Goal: Task Accomplishment & Management: Use online tool/utility

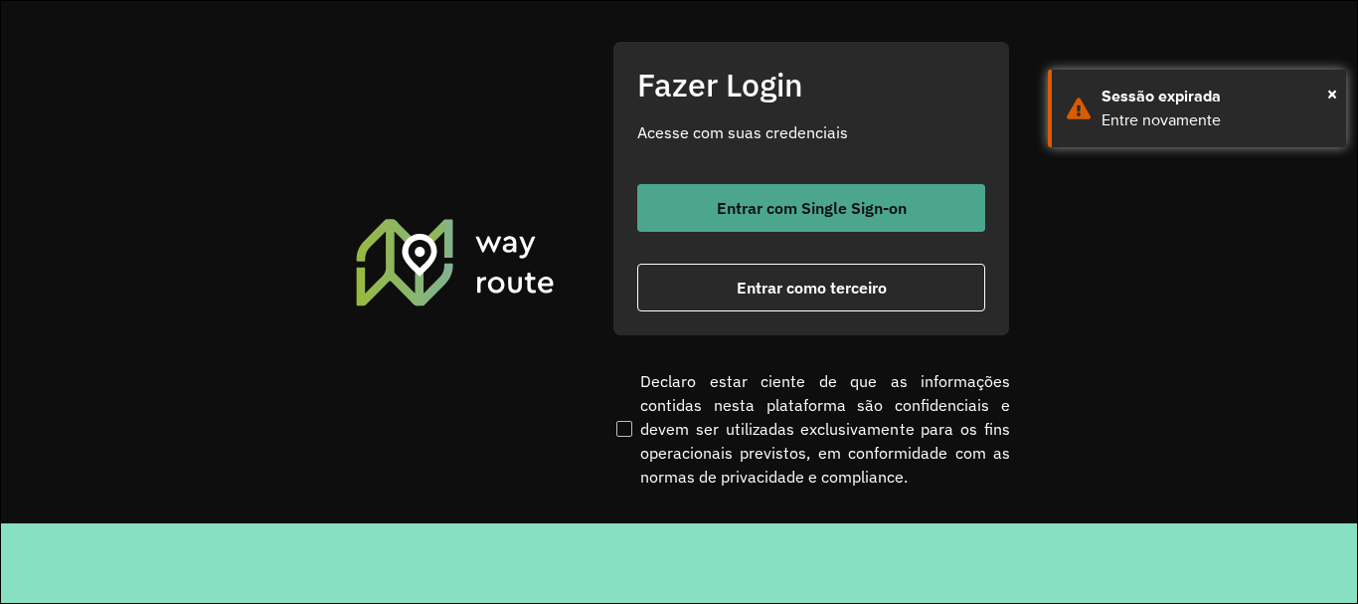
click at [628, 183] on div "Fazer Login Acesse com suas credenciais Entrar com Single Sign-on Entrar como t…" at bounding box center [812, 188] width 398 height 294
click at [628, 206] on span "Entrar com Single Sign-on" at bounding box center [812, 208] width 190 height 16
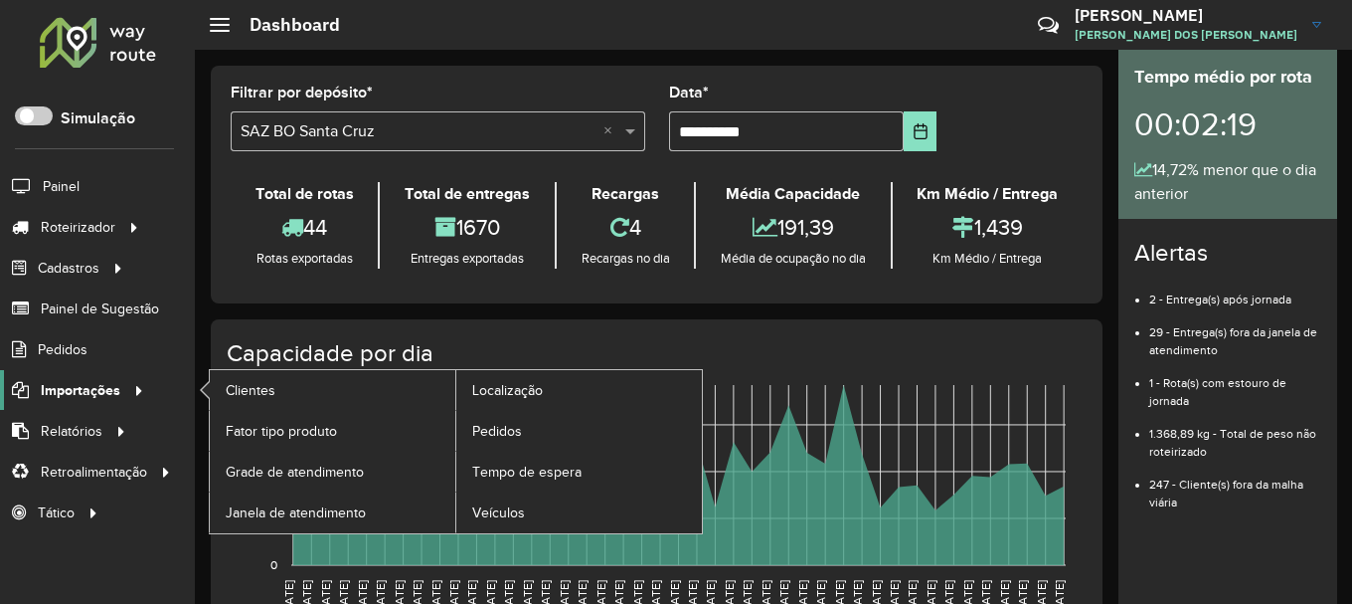
click at [113, 392] on span "Importações" at bounding box center [81, 390] width 80 height 21
click at [326, 394] on link "Clientes" at bounding box center [333, 390] width 246 height 40
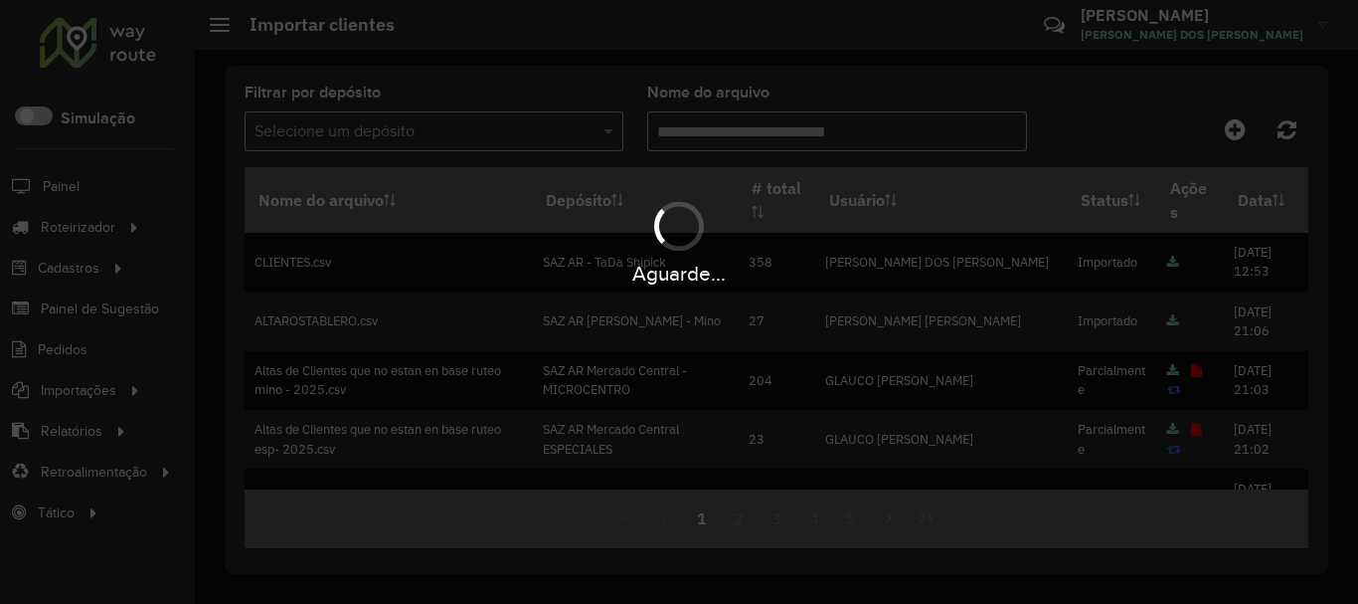
click at [106, 397] on div "Aguarde..." at bounding box center [679, 302] width 1358 height 604
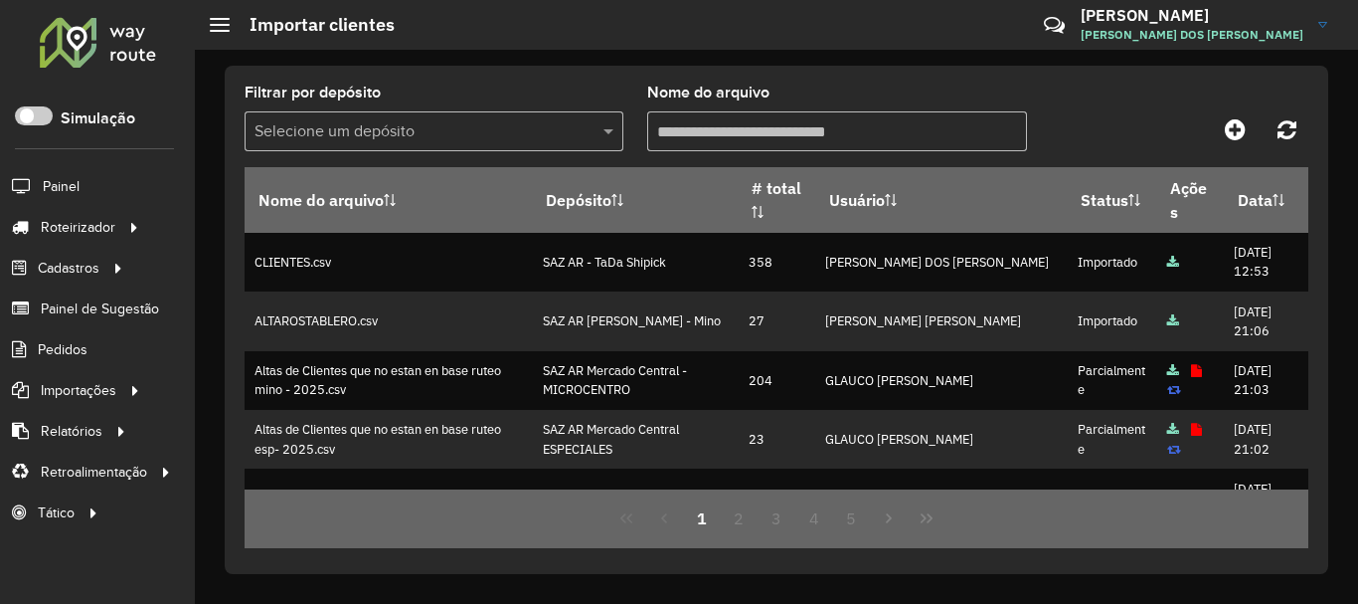
click at [106, 397] on span "Importações" at bounding box center [79, 390] width 76 height 21
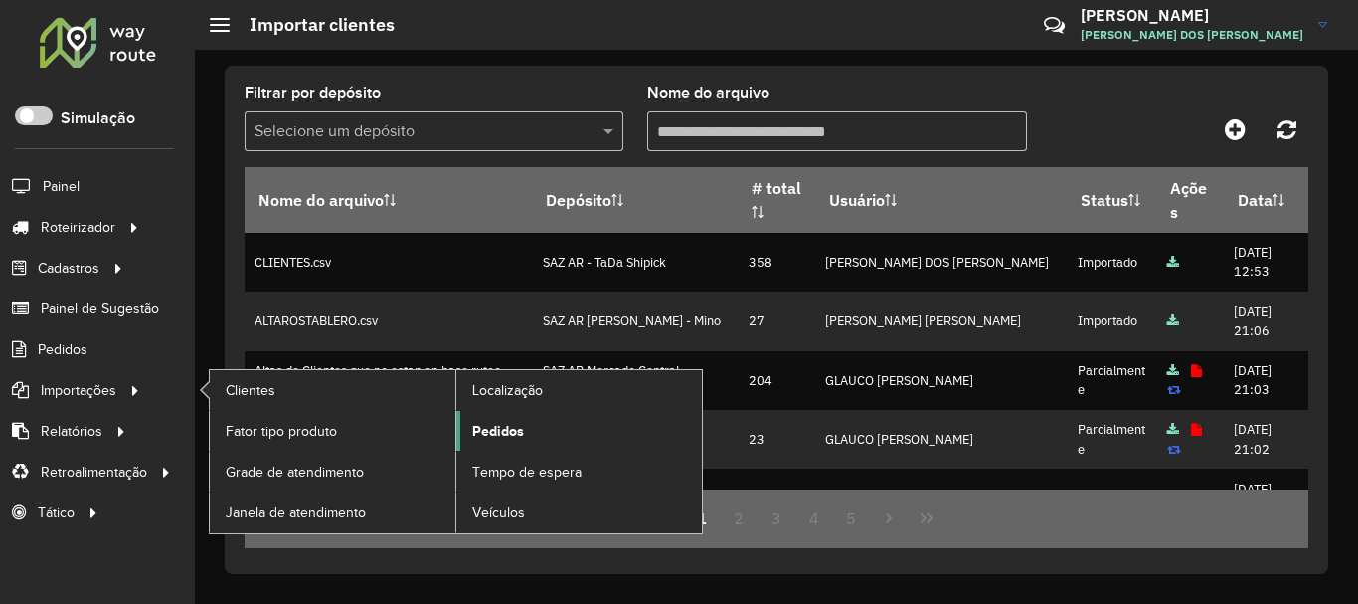
click at [568, 434] on link "Pedidos" at bounding box center [579, 431] width 246 height 40
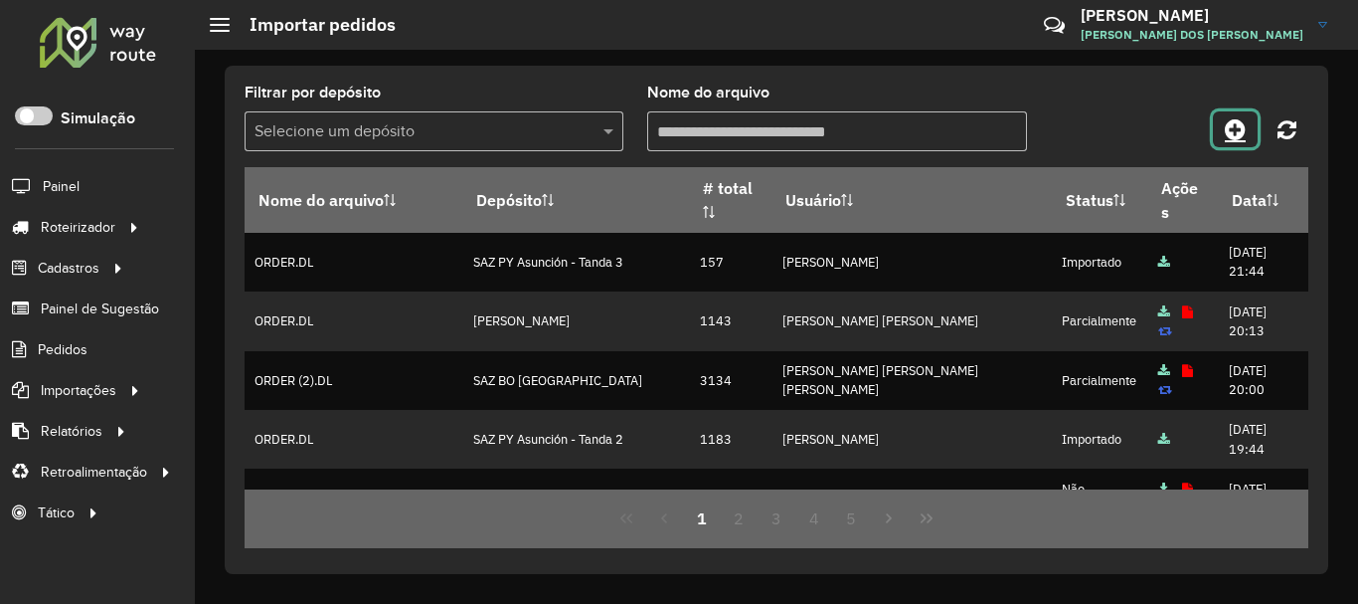
click at [1228, 131] on icon at bounding box center [1235, 129] width 21 height 24
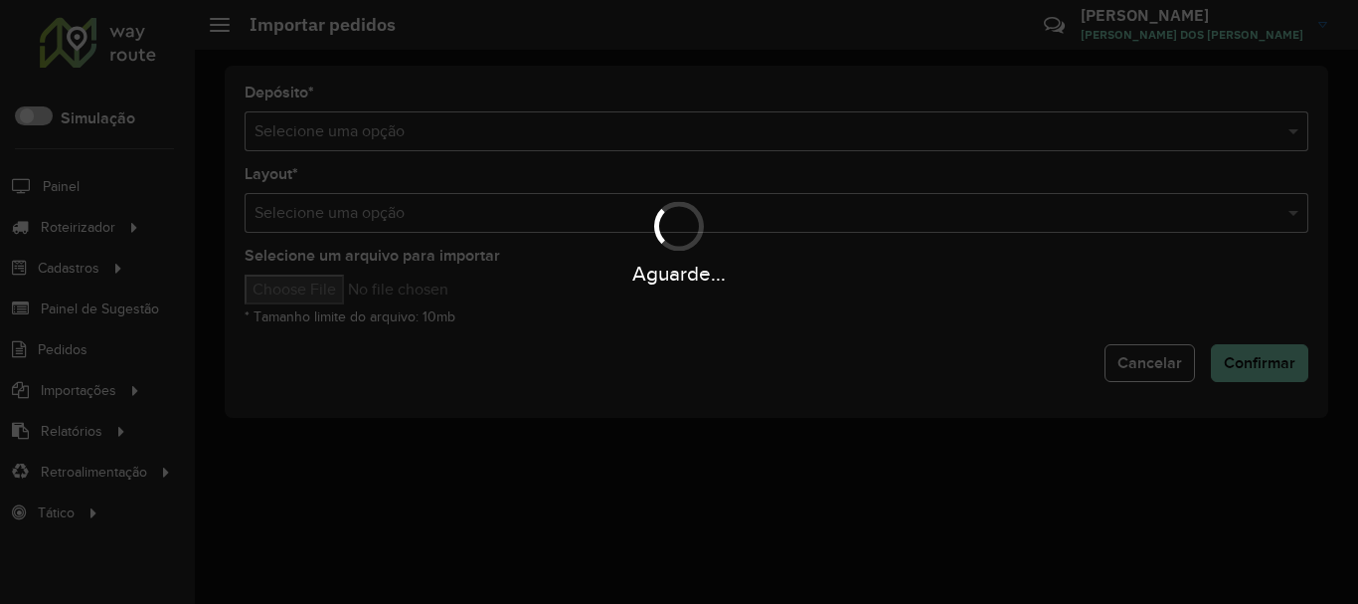
click at [983, 133] on div "Aguarde..." at bounding box center [679, 302] width 1358 height 604
click at [983, 133] on hb-app "Aguarde... Pop-up bloqueado! Seu navegador bloqueou automáticamente a abertura …" at bounding box center [679, 302] width 1358 height 604
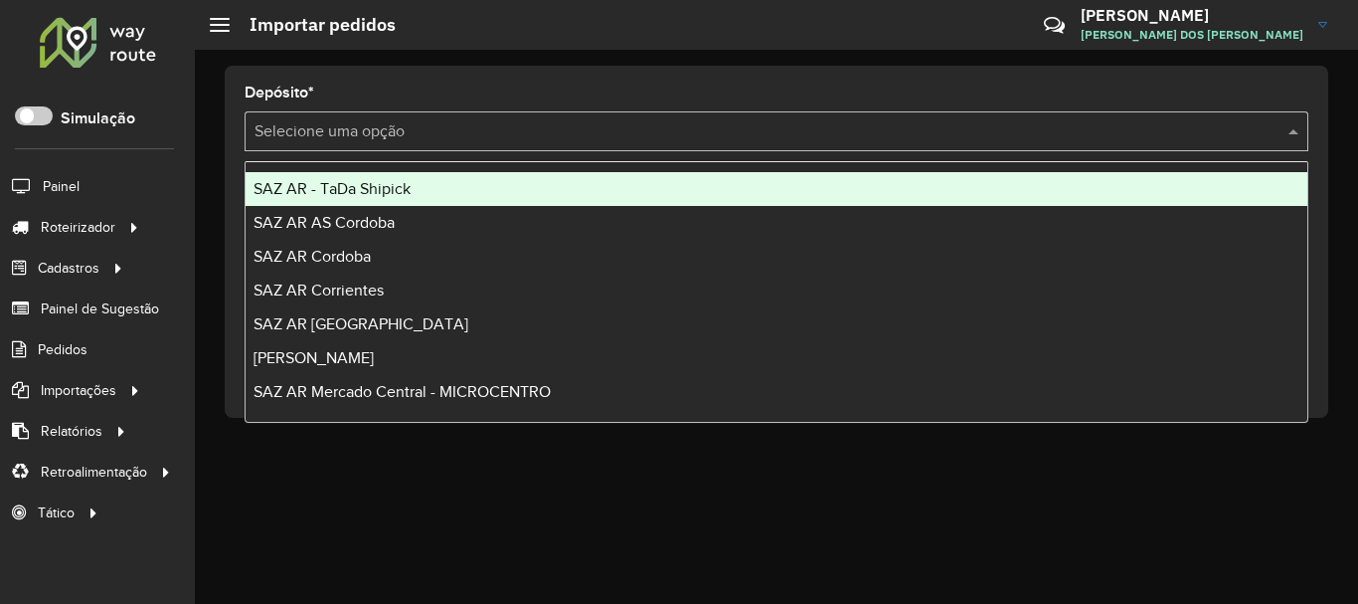
click at [983, 133] on input "text" at bounding box center [757, 132] width 1004 height 24
click at [982, 133] on input "text" at bounding box center [757, 132] width 1004 height 24
click at [435, 194] on div "SAZ AR - TaDa Shipick" at bounding box center [777, 189] width 1062 height 34
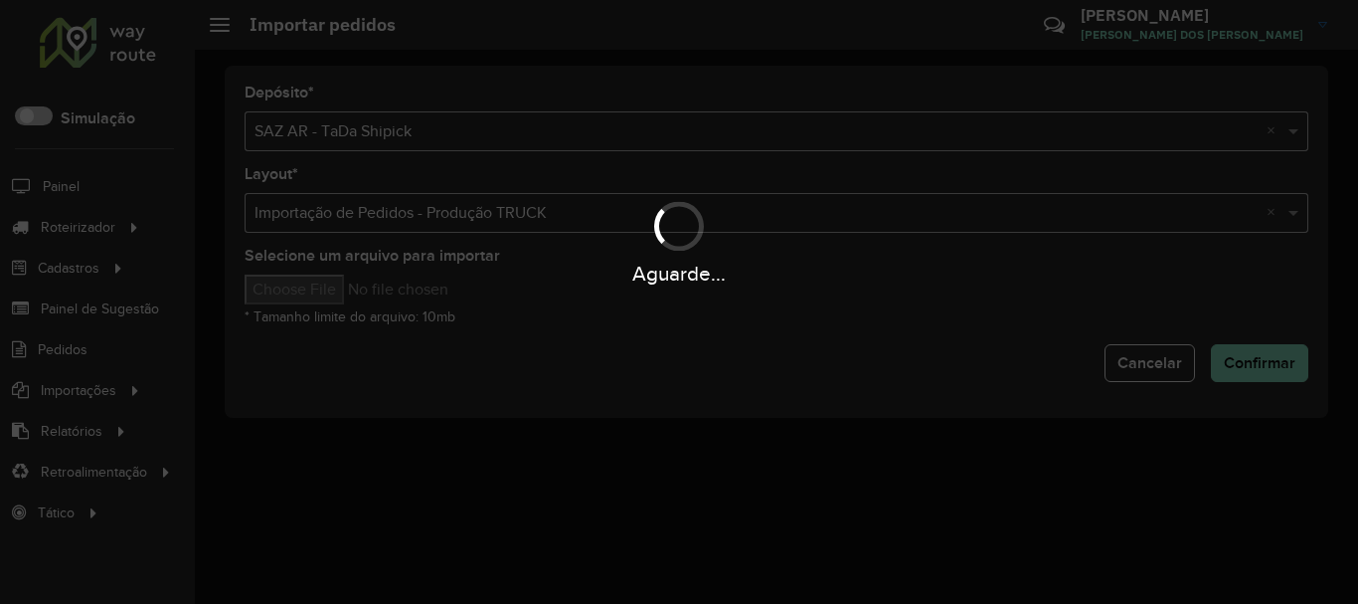
click at [368, 283] on input "Selecione um arquivo para importar" at bounding box center [414, 289] width 338 height 30
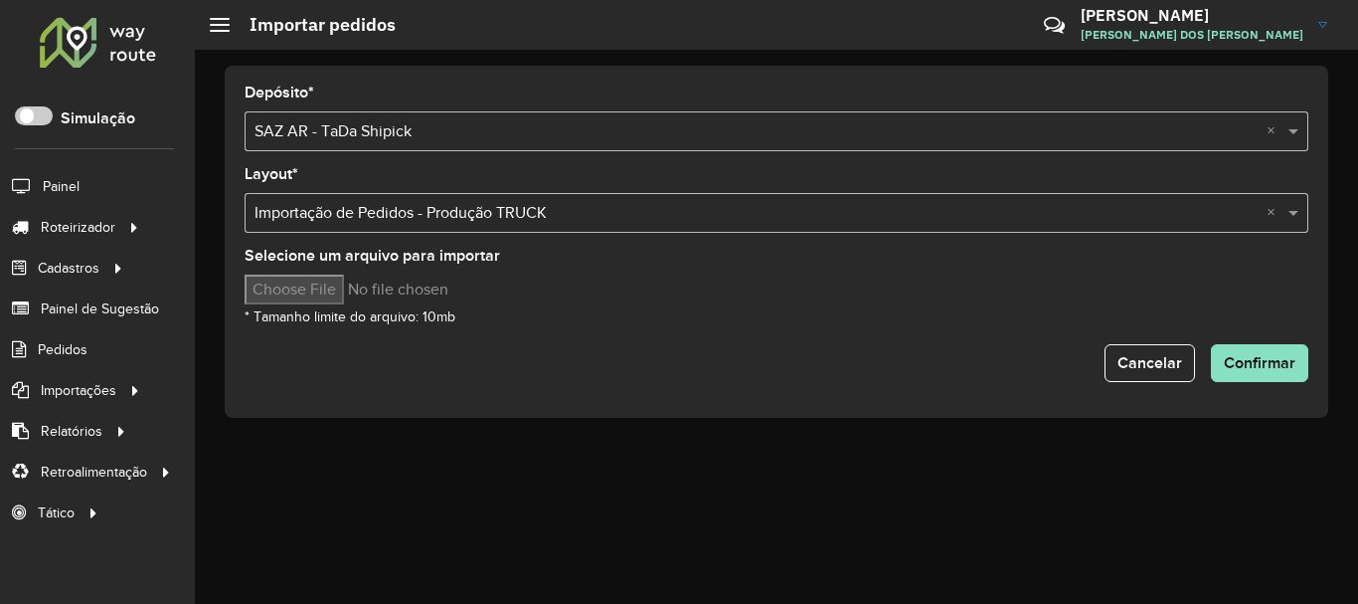
type input "**********"
click at [1257, 357] on span "Confirmar" at bounding box center [1260, 362] width 72 height 17
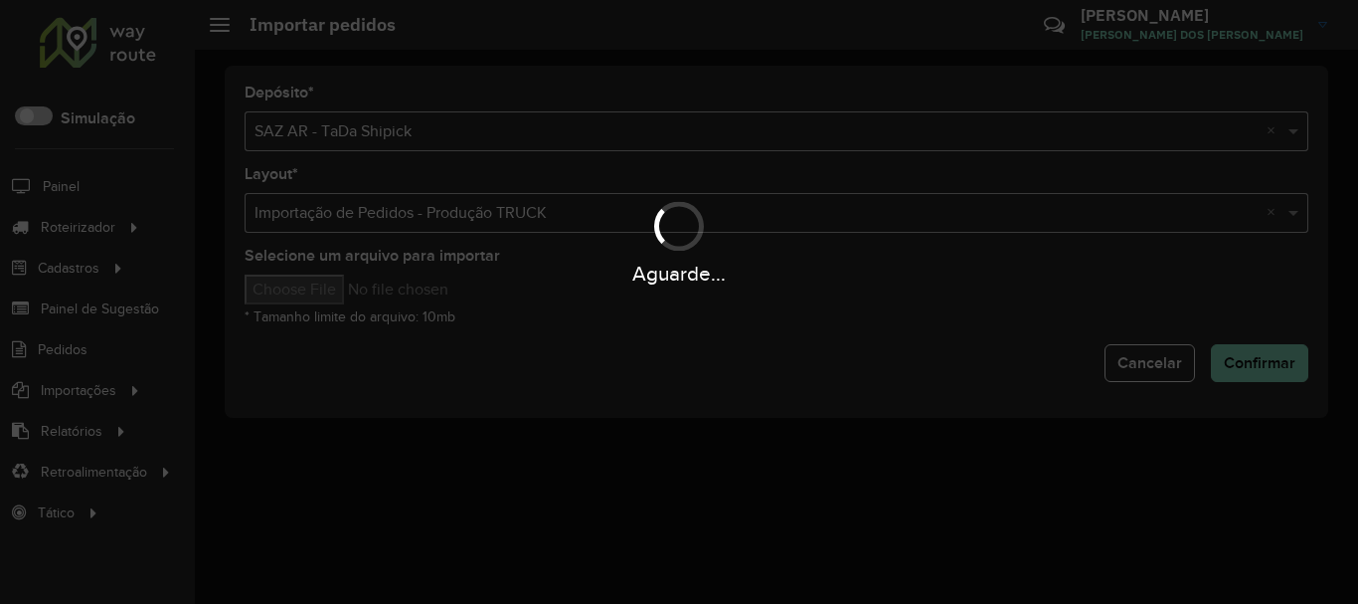
click at [825, 359] on div "Aguarde..." at bounding box center [679, 302] width 1358 height 604
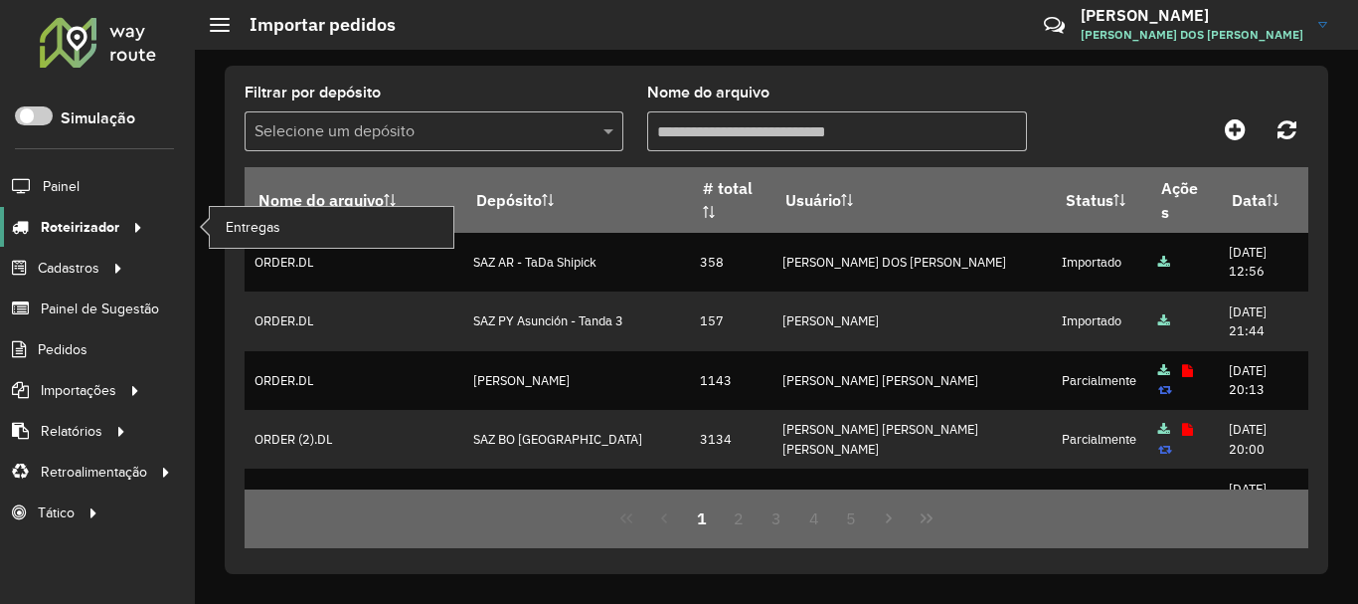
click at [101, 232] on span "Roteirizador" at bounding box center [80, 227] width 79 height 21
click at [301, 236] on link "Entregas" at bounding box center [332, 227] width 244 height 40
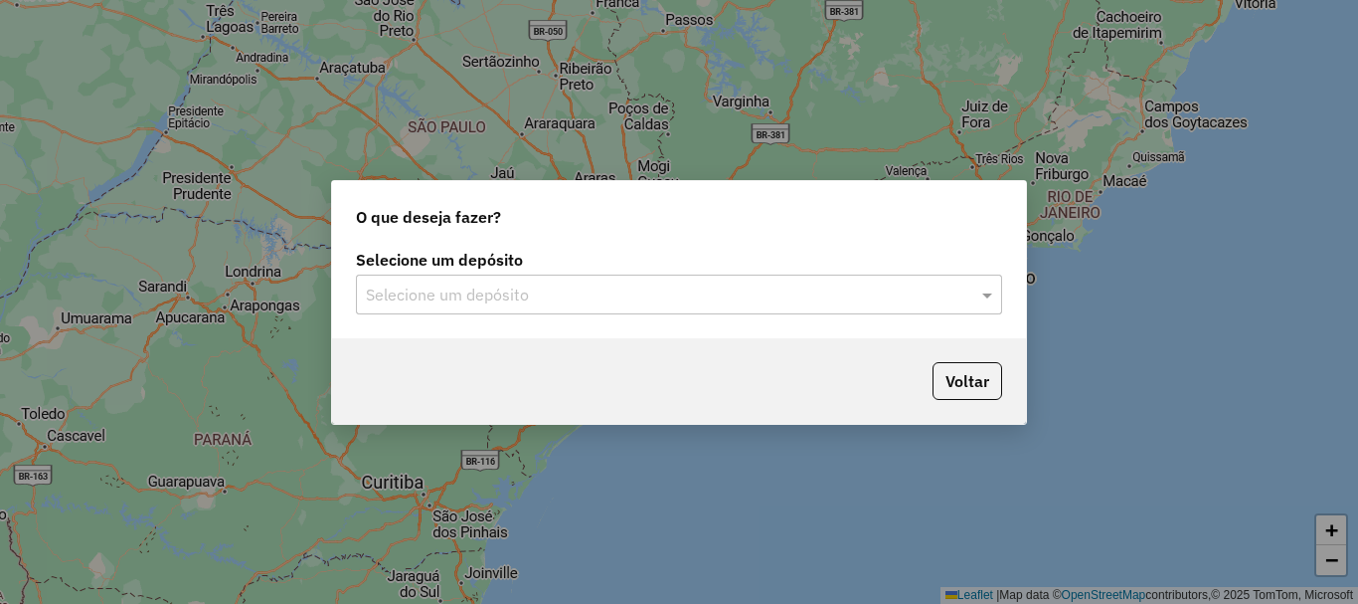
click at [402, 294] on input "text" at bounding box center [659, 295] width 587 height 24
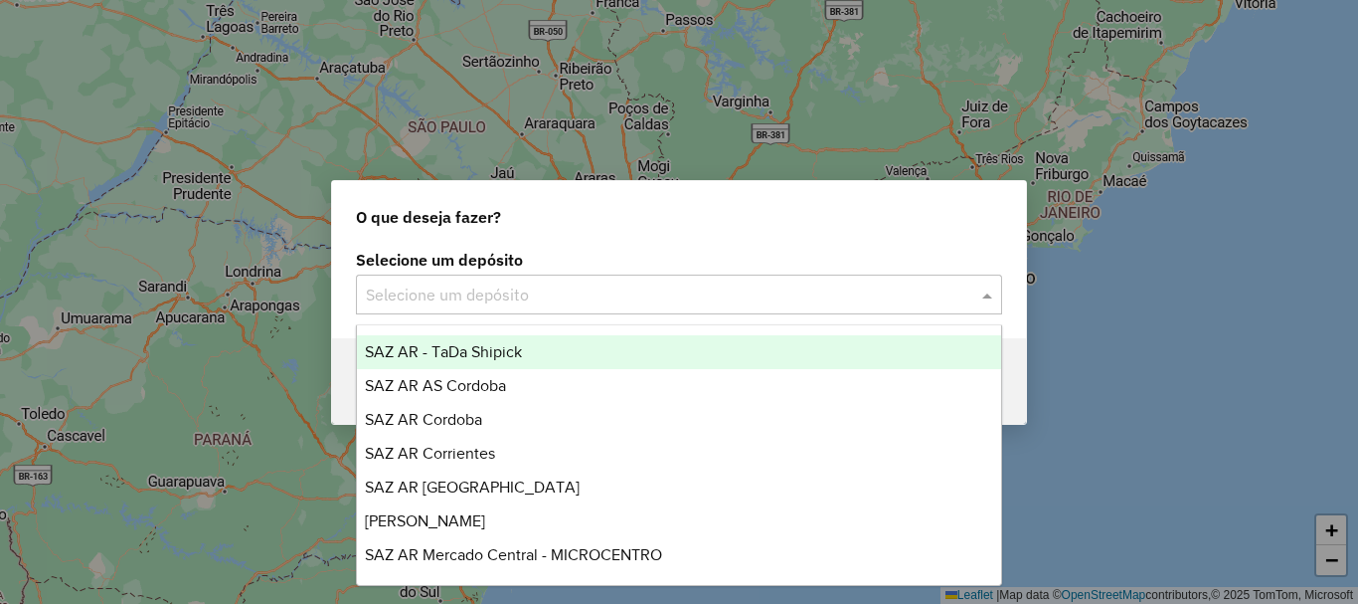
click at [482, 344] on span "SAZ AR - TaDa Shipick" at bounding box center [443, 351] width 157 height 17
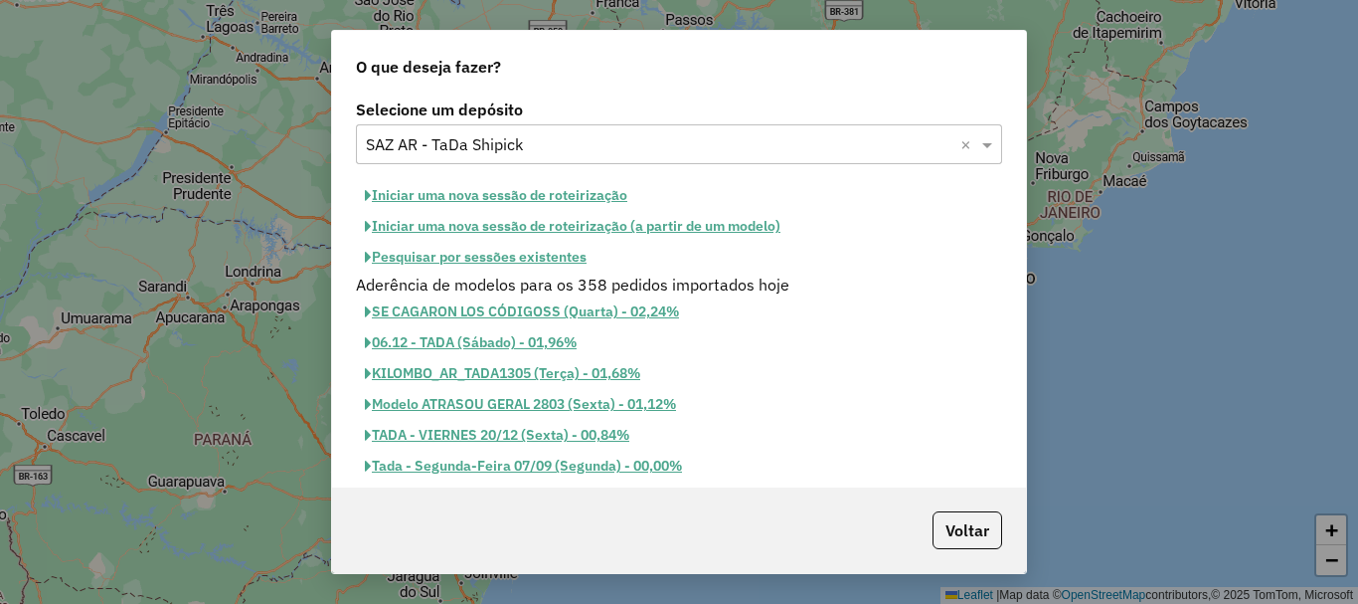
click at [578, 193] on button "Iniciar uma nova sessão de roteirização" at bounding box center [496, 195] width 280 height 31
select select "*"
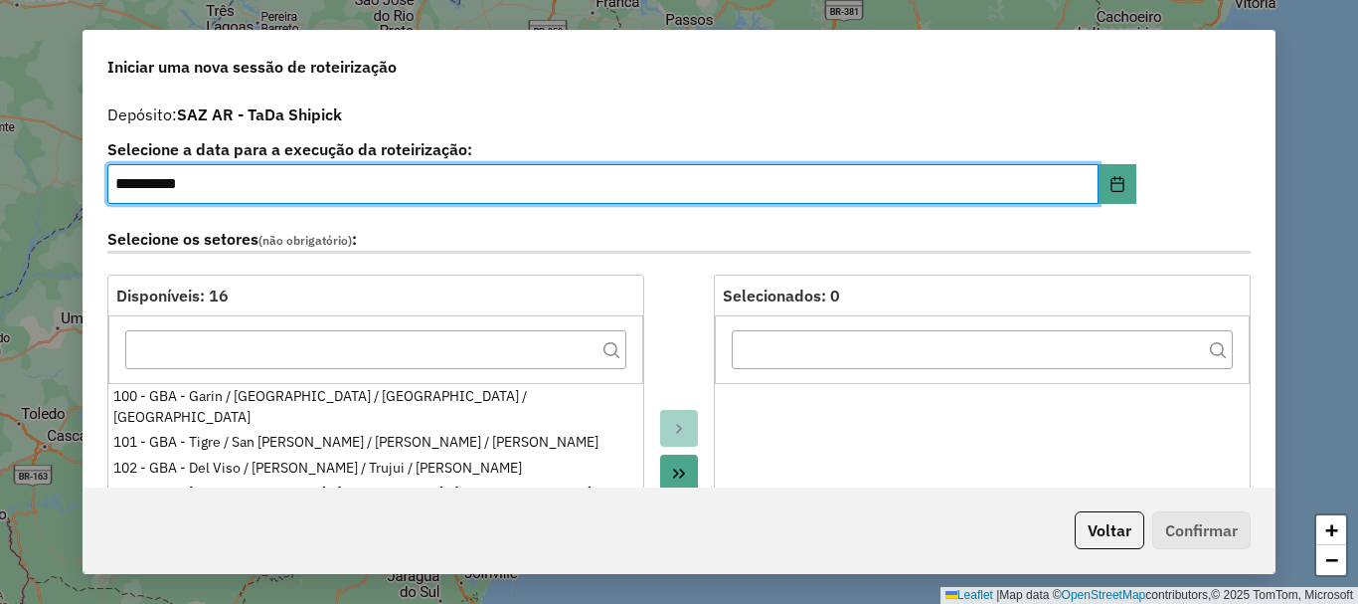
click at [707, 234] on label "Selecione os setores (não obrigatório) :" at bounding box center [678, 240] width 1143 height 27
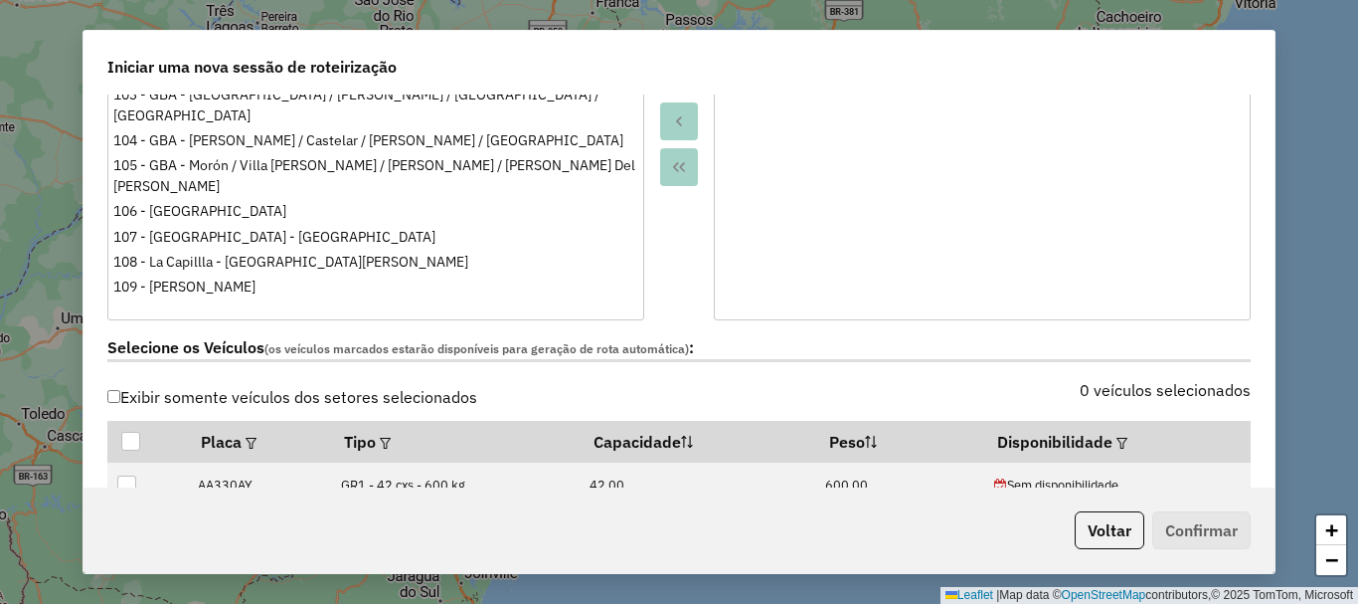
scroll to position [298, 0]
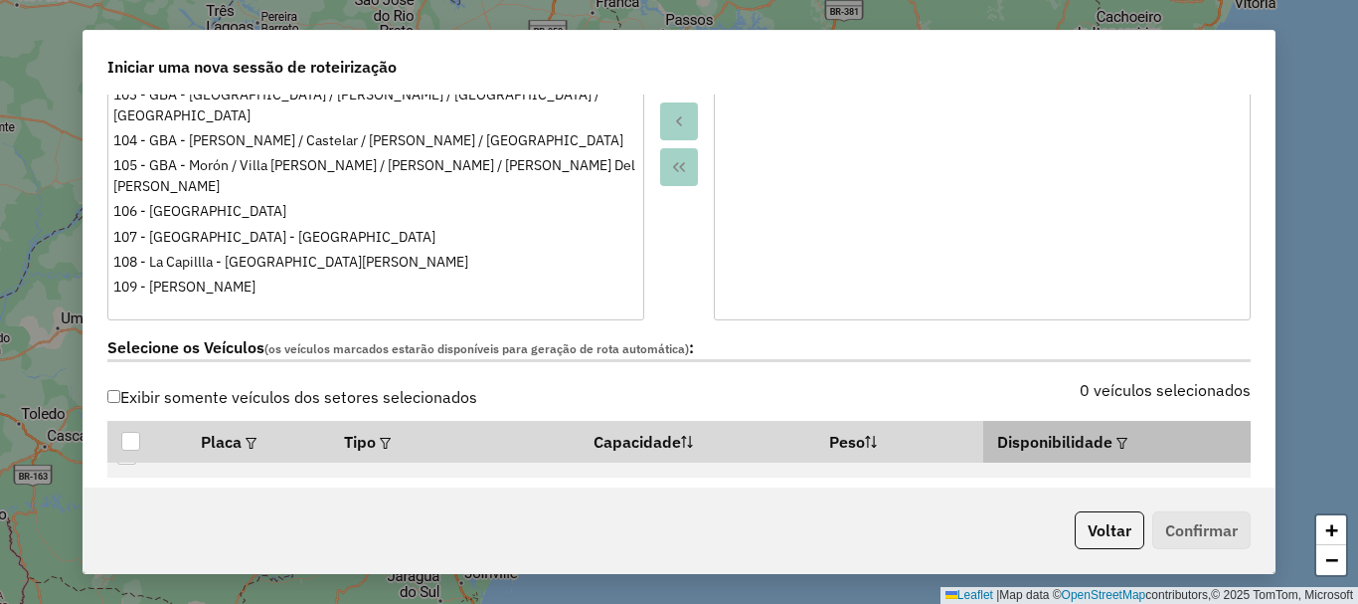
click at [1080, 449] on th "Disponibilidade" at bounding box center [1116, 442] width 266 height 42
drag, startPoint x: 865, startPoint y: 336, endPoint x: 838, endPoint y: 338, distance: 26.9
click at [864, 337] on label "Selecione os Veículos (os veículos marcados estarão disponíveis para geração de…" at bounding box center [678, 348] width 1143 height 27
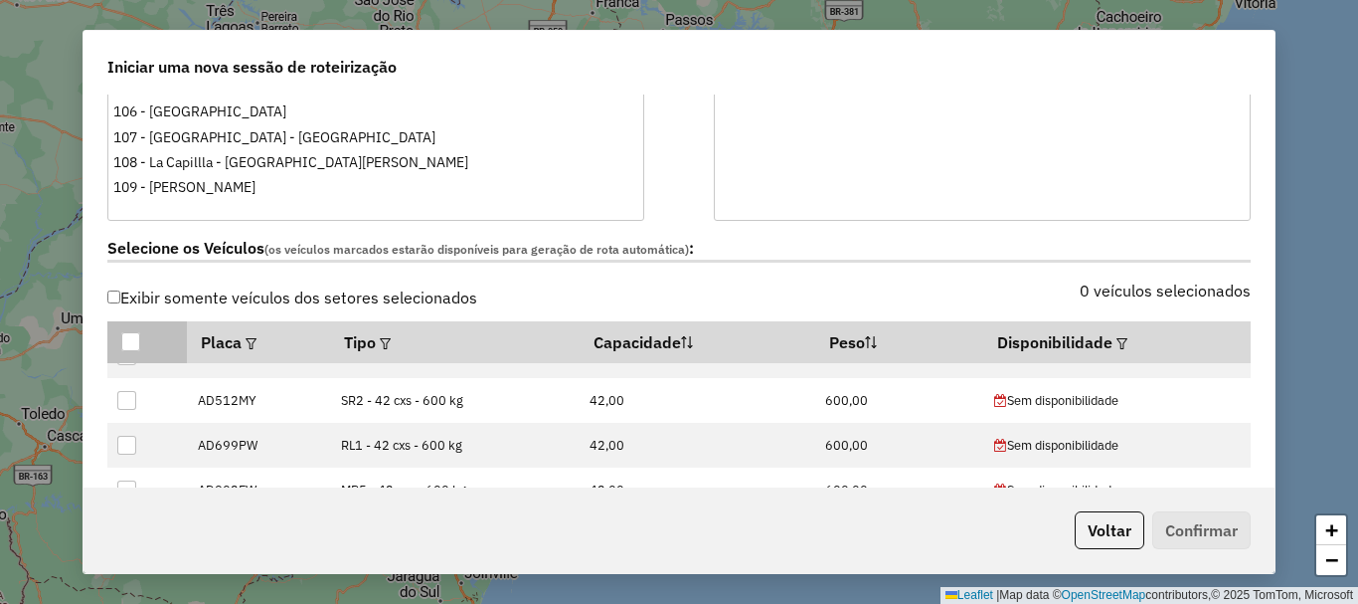
click at [128, 334] on div at bounding box center [130, 341] width 19 height 19
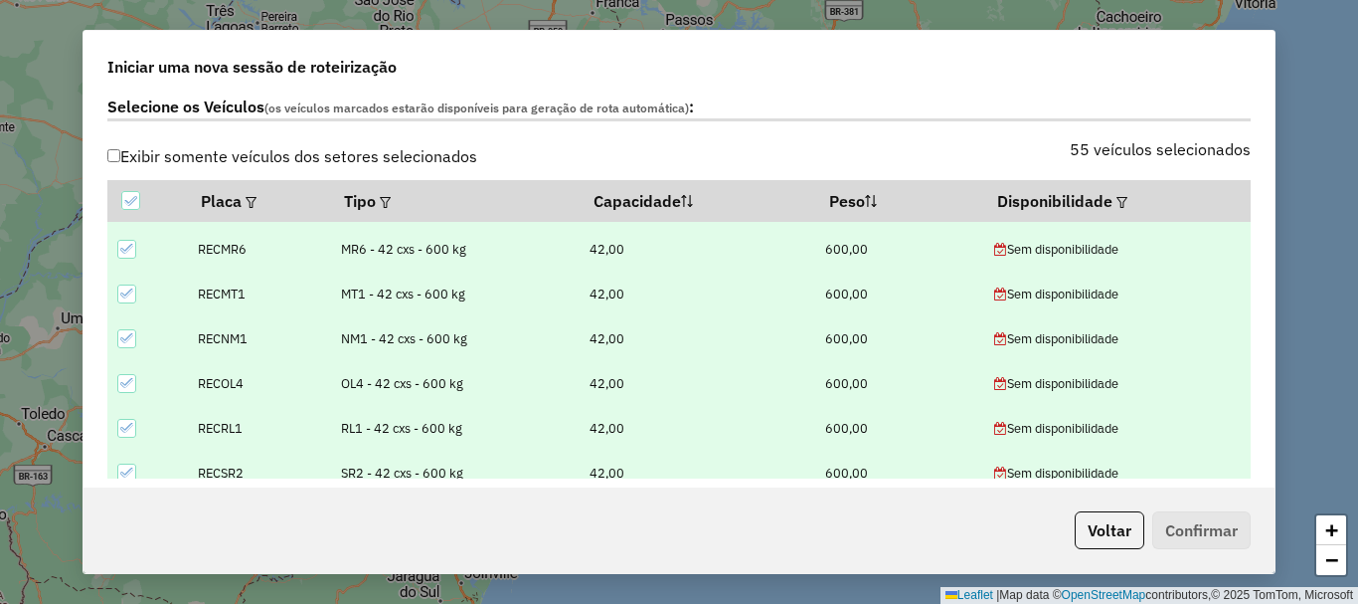
scroll to position [656, 0]
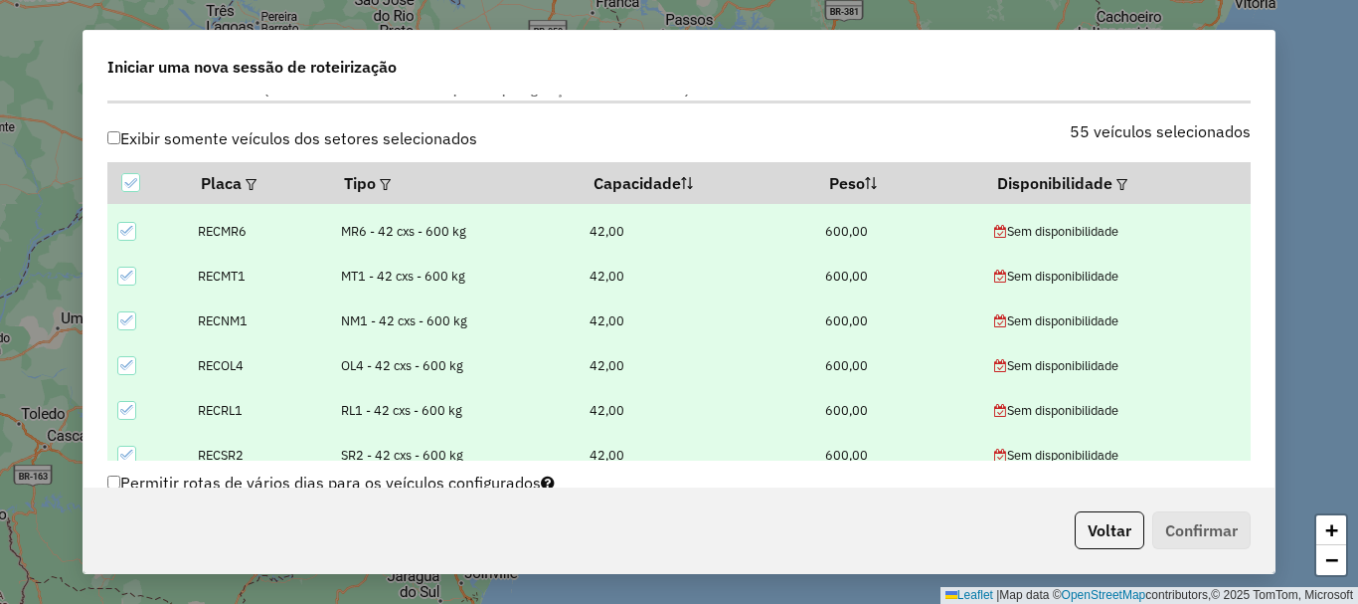
click at [122, 447] on icon at bounding box center [127, 454] width 14 height 14
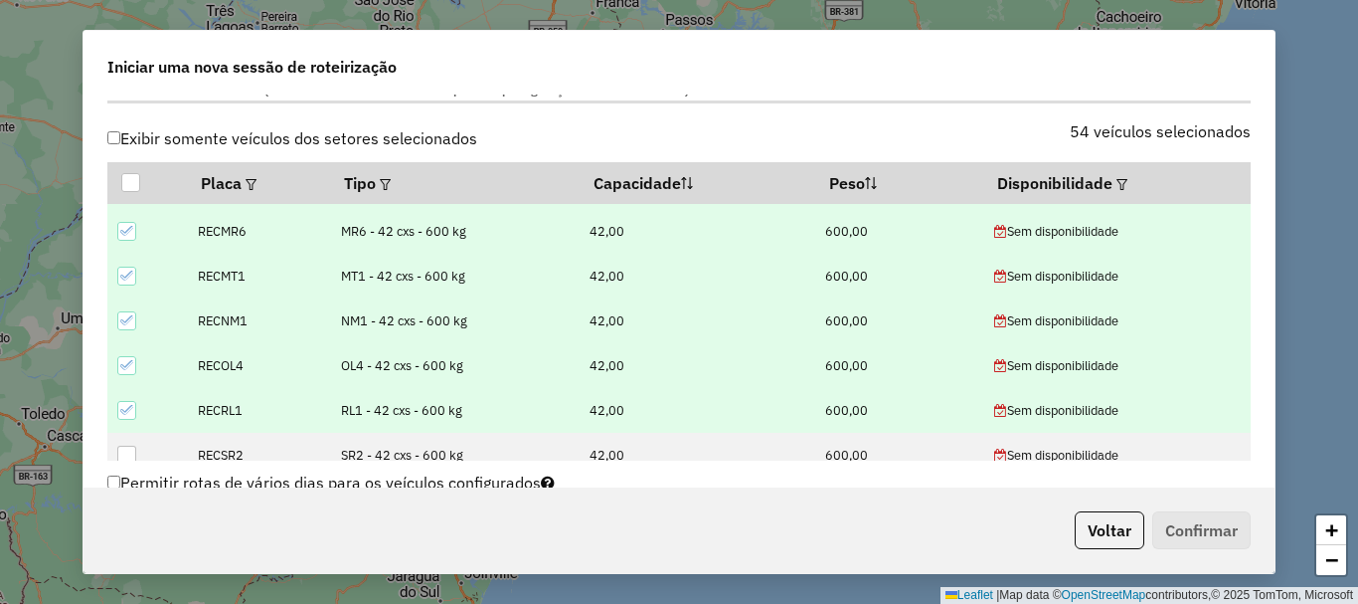
click at [127, 403] on icon at bounding box center [127, 410] width 14 height 14
click at [130, 377] on td at bounding box center [147, 365] width 80 height 45
click at [129, 363] on icon at bounding box center [127, 365] width 14 height 14
drag, startPoint x: 130, startPoint y: 316, endPoint x: 129, endPoint y: 297, distance: 18.9
click at [130, 315] on icon at bounding box center [127, 320] width 14 height 14
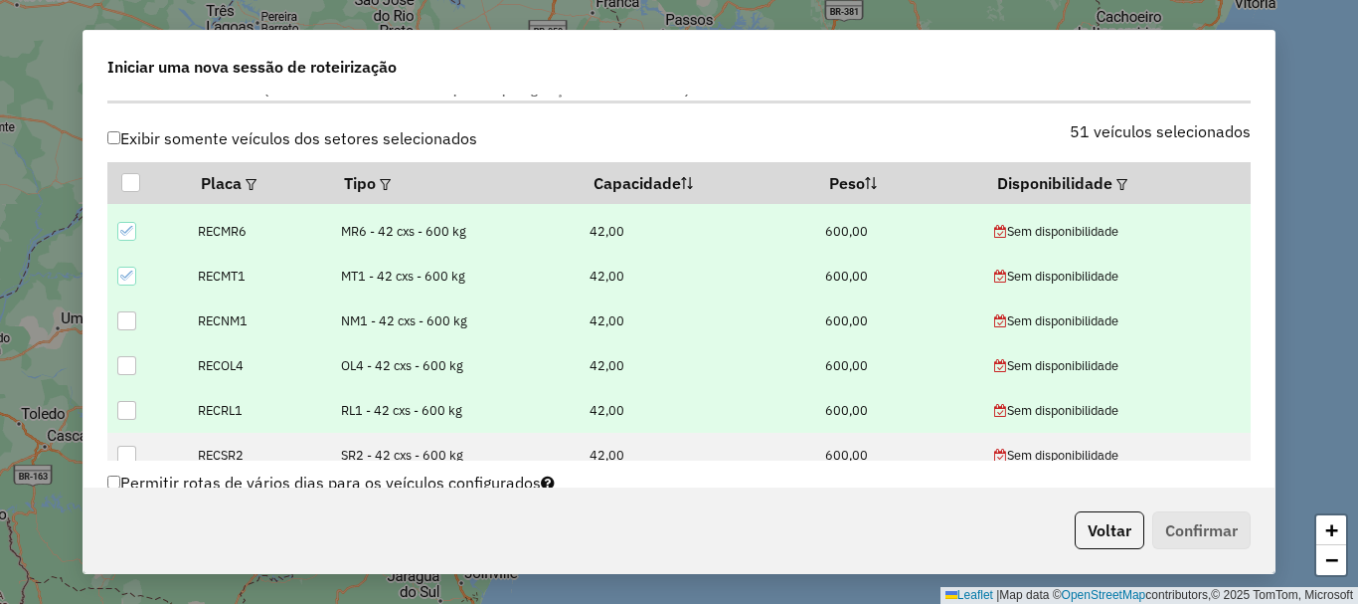
click at [129, 269] on icon at bounding box center [127, 275] width 14 height 14
click at [129, 244] on td at bounding box center [147, 231] width 80 height 45
click at [137, 235] on td at bounding box center [147, 231] width 80 height 45
click at [130, 234] on icon at bounding box center [127, 231] width 14 height 14
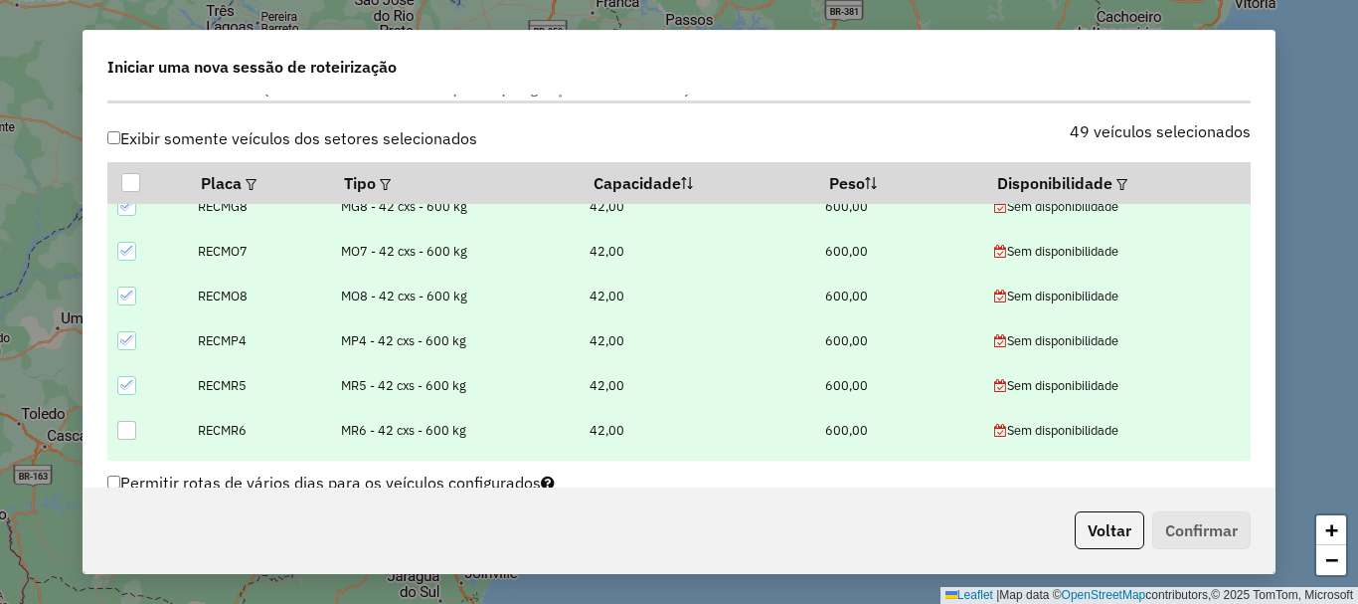
scroll to position [1889, 0]
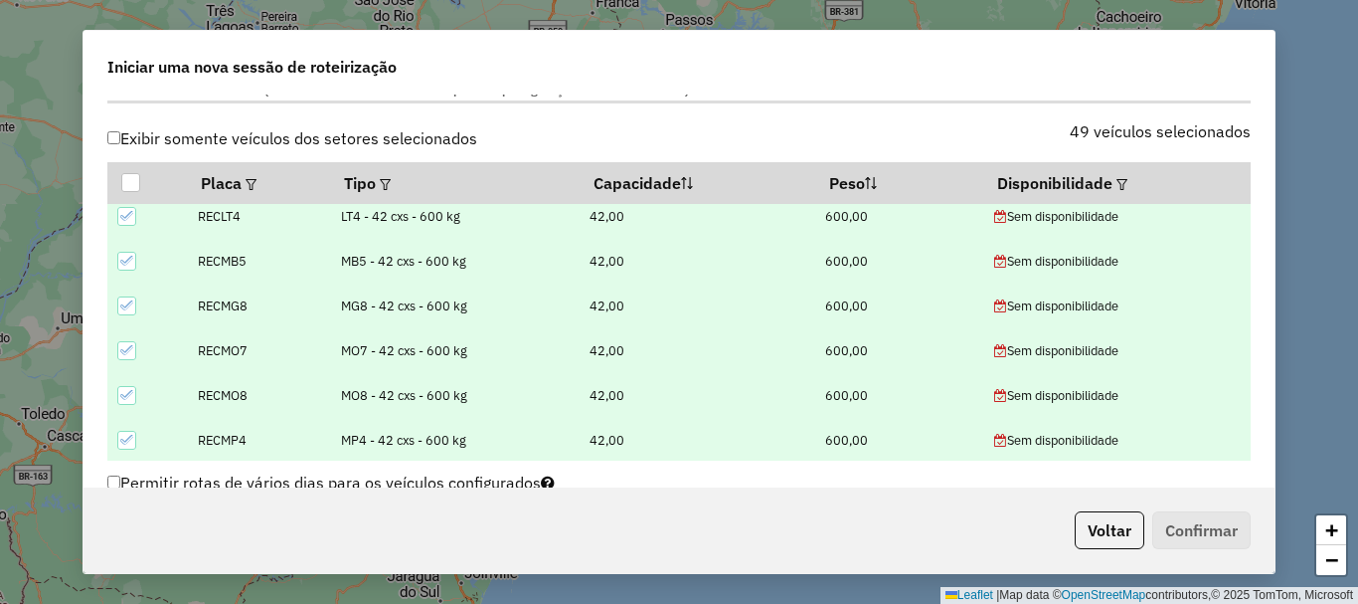
click at [130, 439] on icon at bounding box center [127, 440] width 14 height 14
click at [121, 389] on icon at bounding box center [127, 395] width 14 height 14
click at [129, 356] on icon at bounding box center [127, 350] width 14 height 14
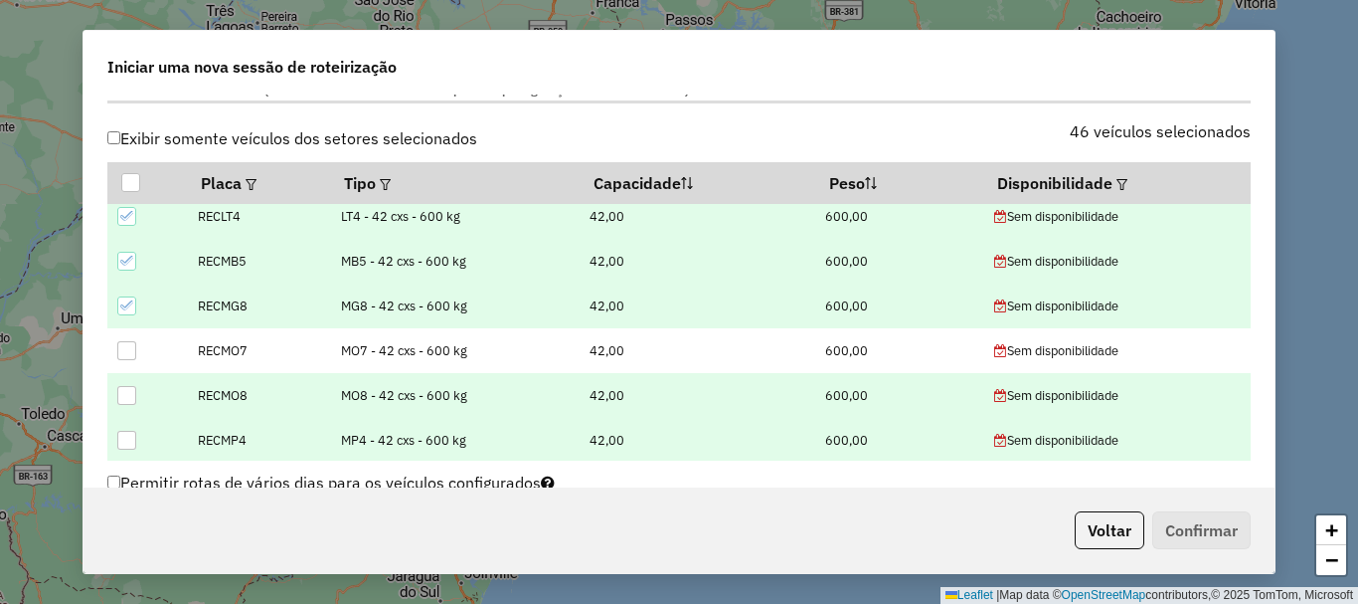
click at [128, 305] on icon at bounding box center [127, 305] width 14 height 14
click at [128, 261] on icon at bounding box center [127, 261] width 14 height 14
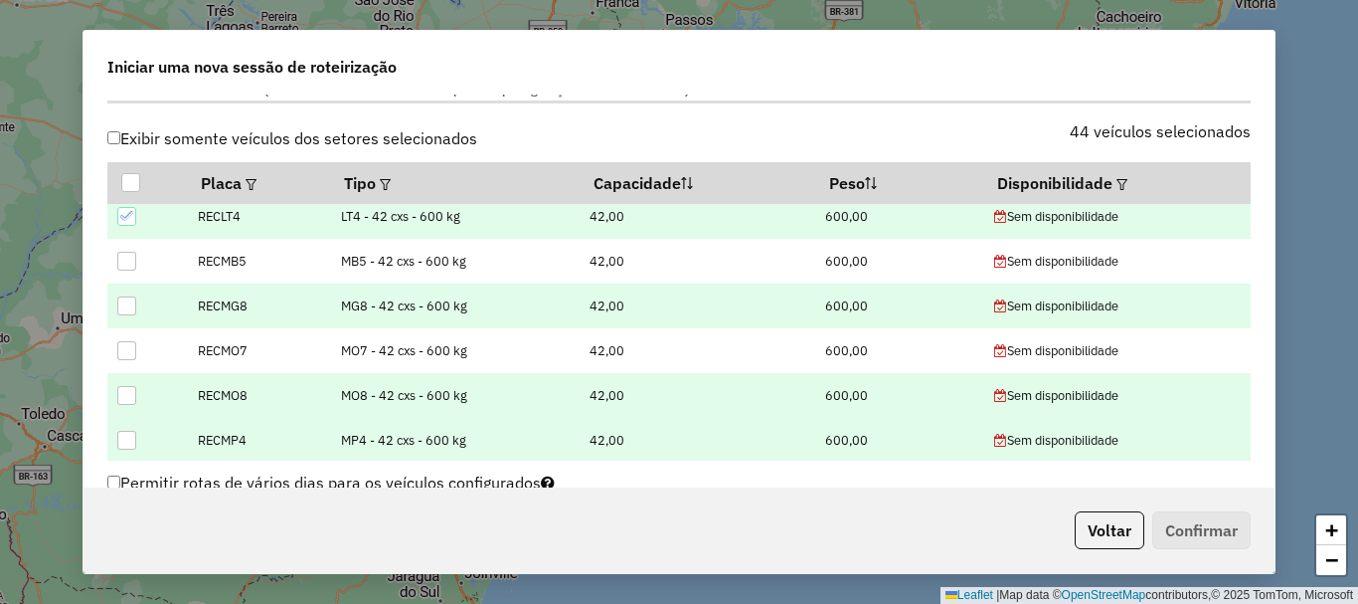
click at [132, 221] on icon at bounding box center [127, 216] width 14 height 14
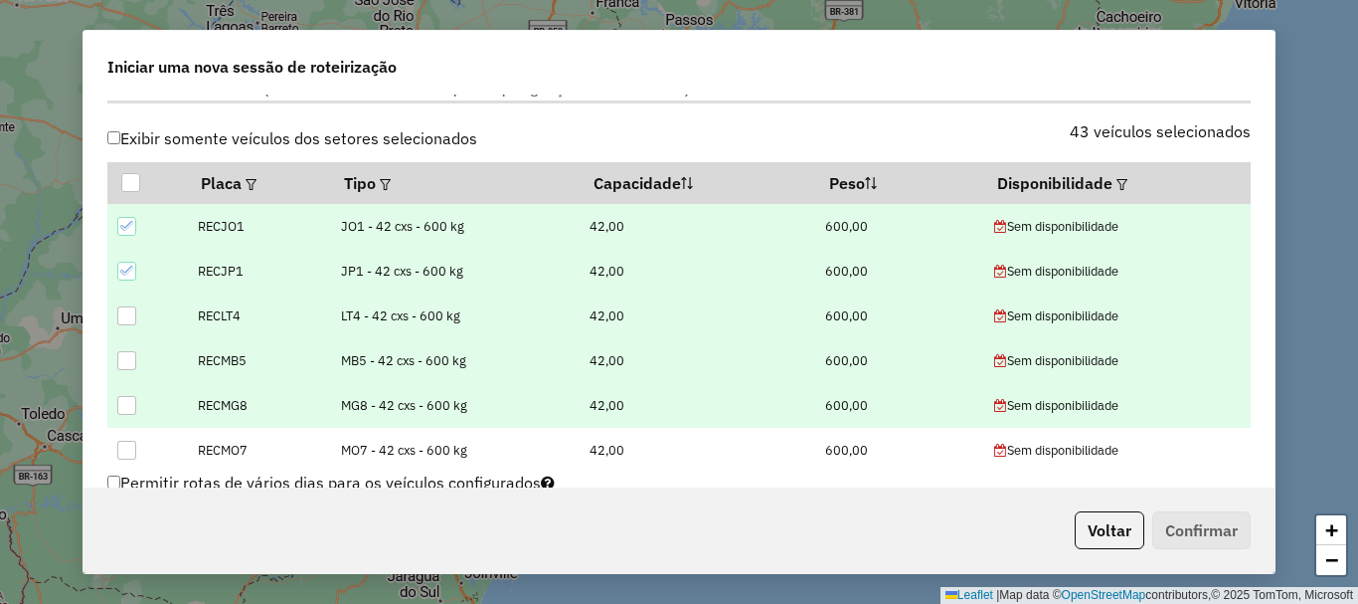
scroll to position [1690, 0]
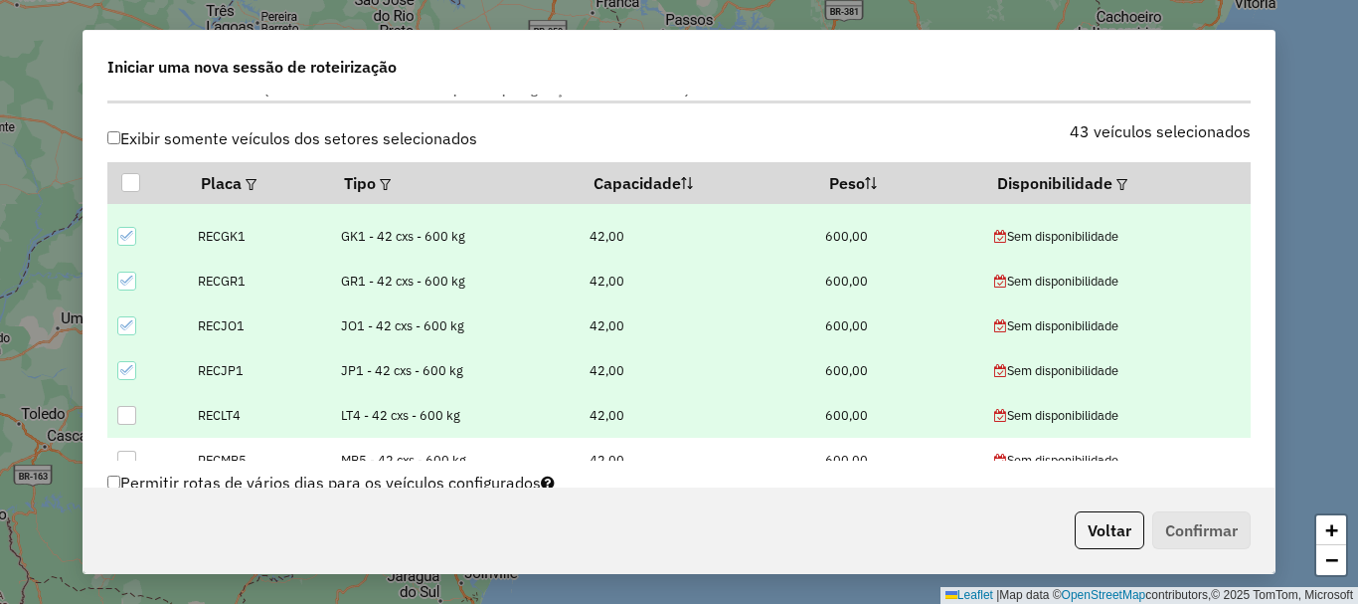
drag, startPoint x: 130, startPoint y: 369, endPoint x: 123, endPoint y: 322, distance: 47.2
click at [128, 362] on div at bounding box center [126, 370] width 19 height 19
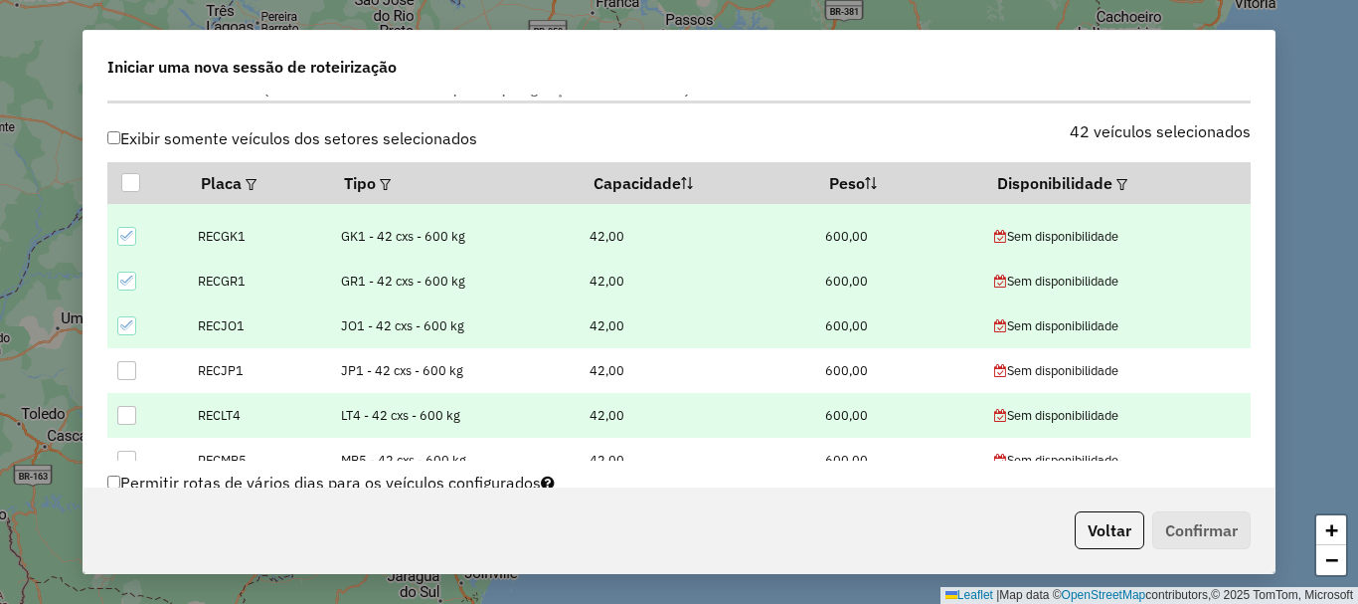
click at [122, 322] on icon at bounding box center [127, 325] width 14 height 14
click at [126, 283] on icon at bounding box center [126, 280] width 13 height 9
click at [131, 246] on td at bounding box center [147, 236] width 80 height 45
click at [130, 235] on icon at bounding box center [126, 236] width 13 height 9
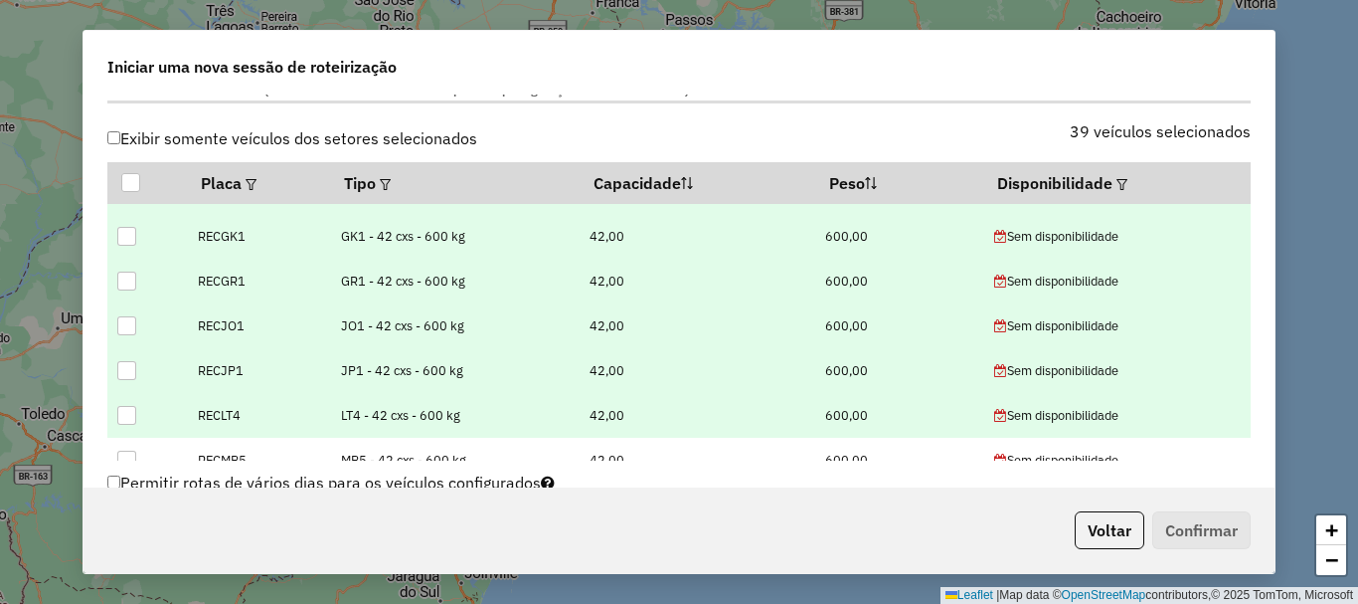
click at [170, 349] on td at bounding box center [147, 370] width 80 height 45
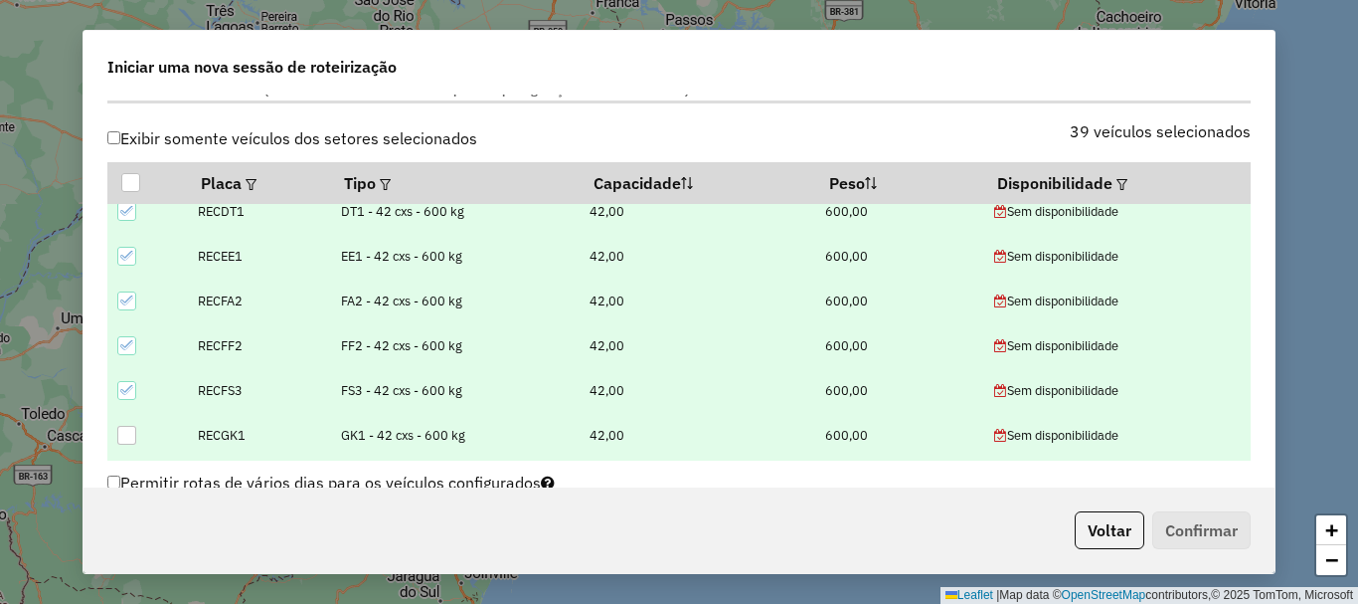
scroll to position [1392, 0]
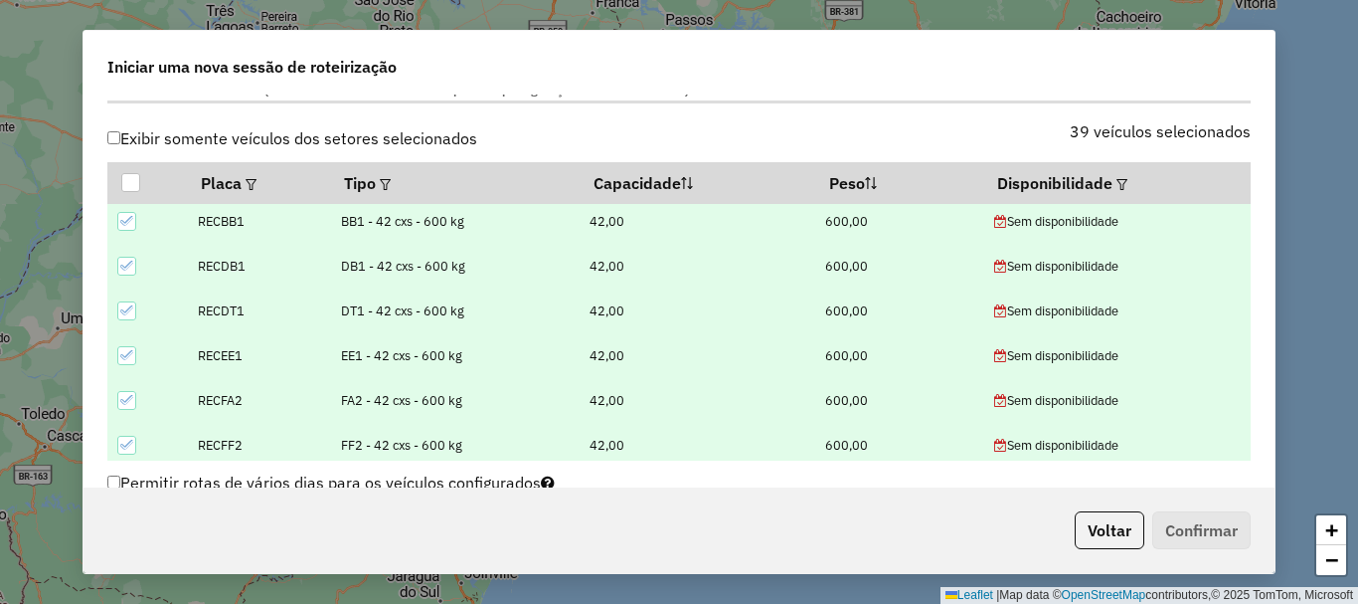
click at [127, 443] on icon at bounding box center [127, 445] width 14 height 14
click at [129, 402] on icon at bounding box center [127, 400] width 14 height 14
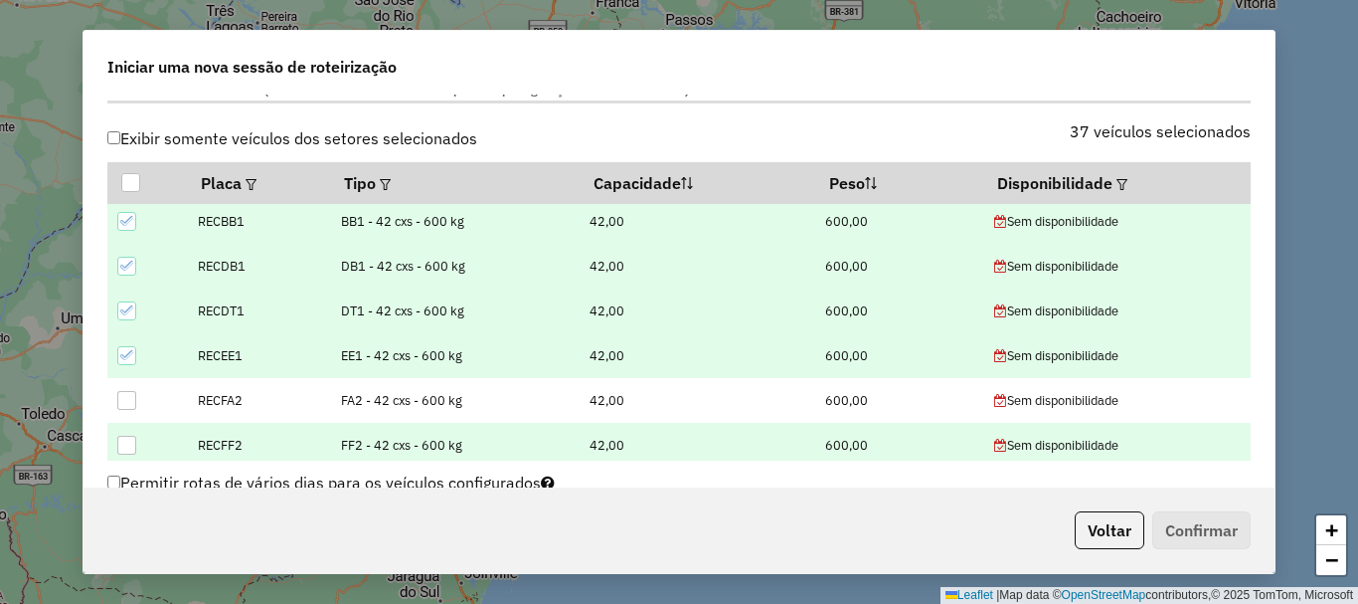
click at [128, 362] on div at bounding box center [126, 355] width 19 height 19
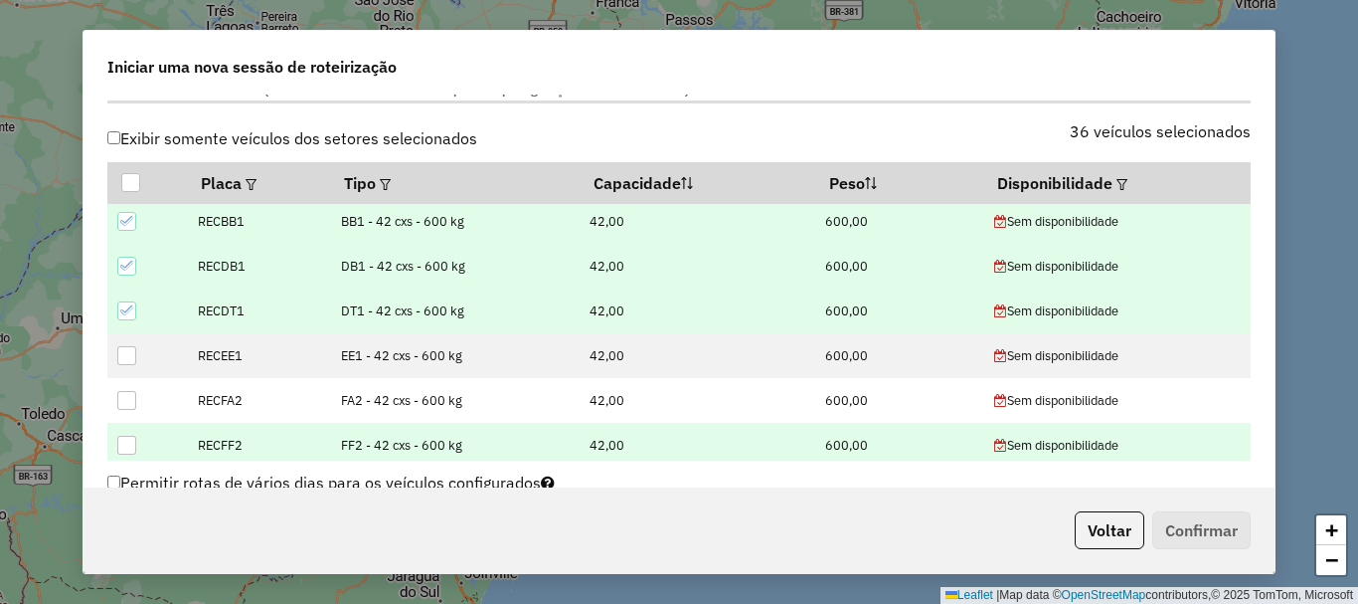
drag, startPoint x: 126, startPoint y: 312, endPoint x: 123, endPoint y: 289, distance: 23.1
click at [126, 311] on icon at bounding box center [127, 310] width 14 height 14
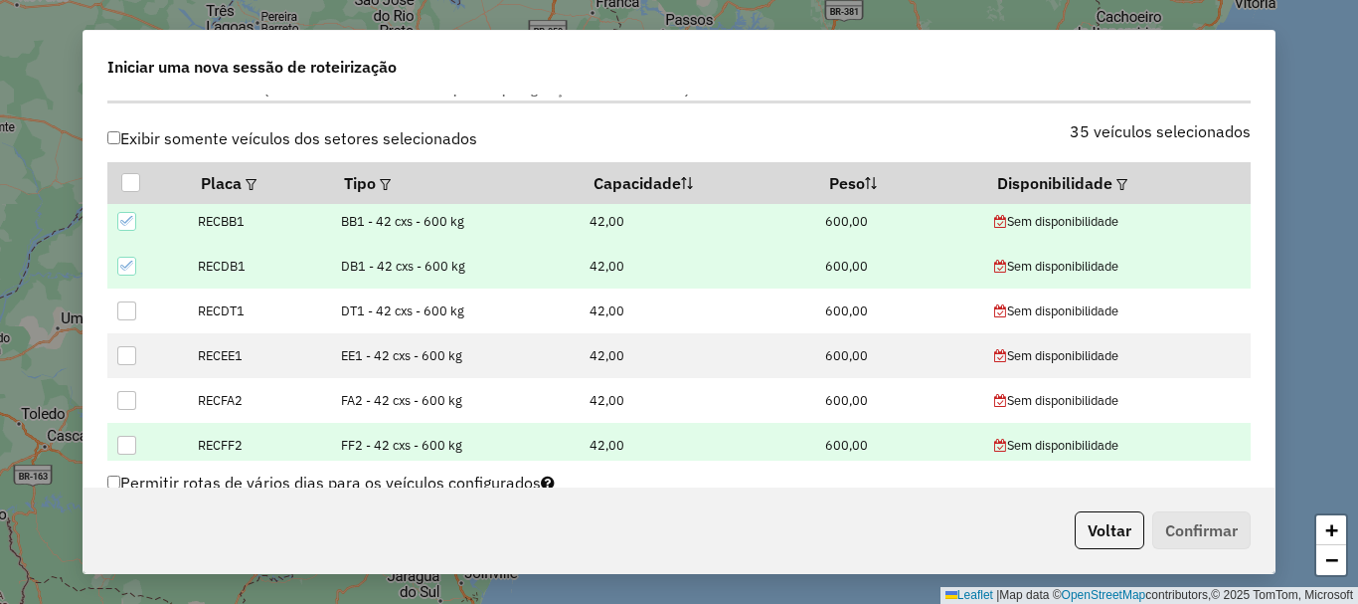
click at [122, 267] on icon at bounding box center [126, 266] width 13 height 9
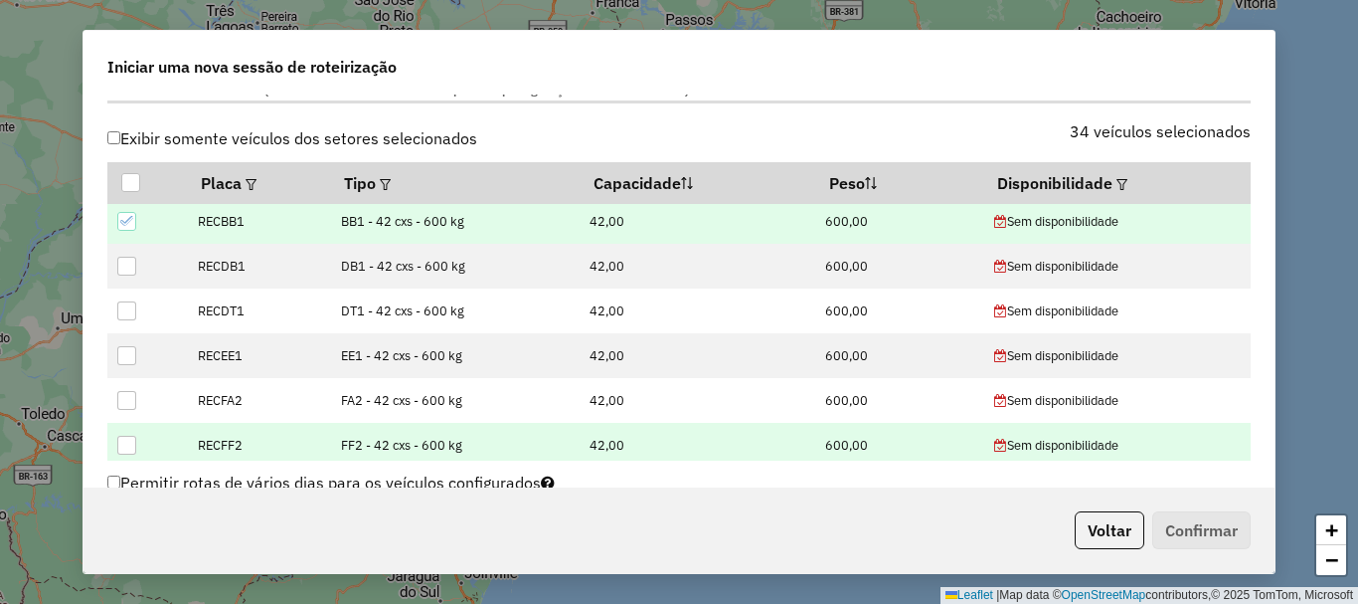
drag, startPoint x: 123, startPoint y: 220, endPoint x: 123, endPoint y: 234, distance: 13.9
click at [124, 234] on td at bounding box center [147, 221] width 80 height 45
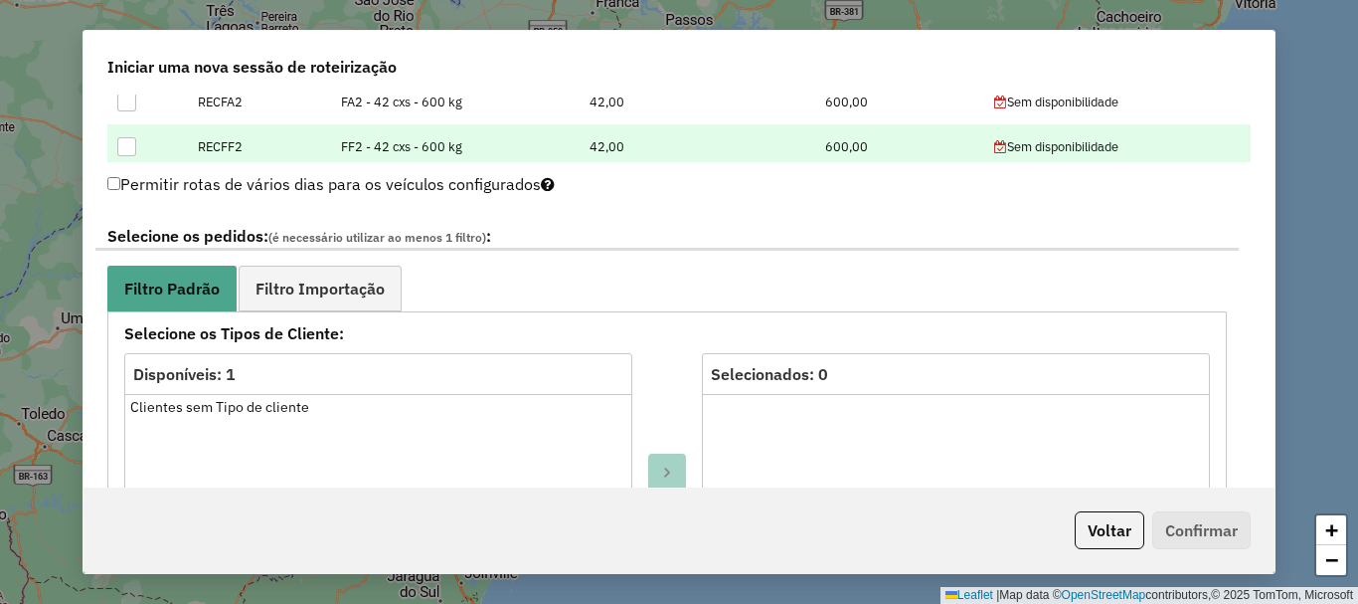
click at [352, 277] on link "Filtro Importação" at bounding box center [320, 287] width 163 height 45
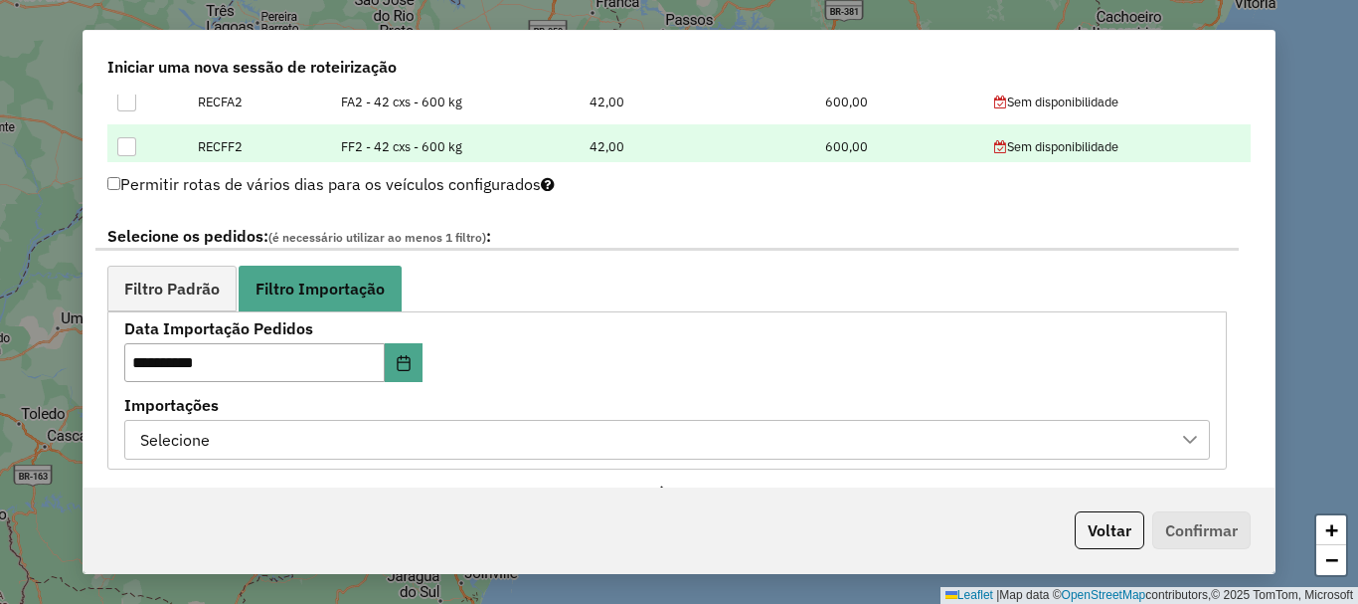
click at [488, 434] on div "Selecione" at bounding box center [652, 440] width 1038 height 38
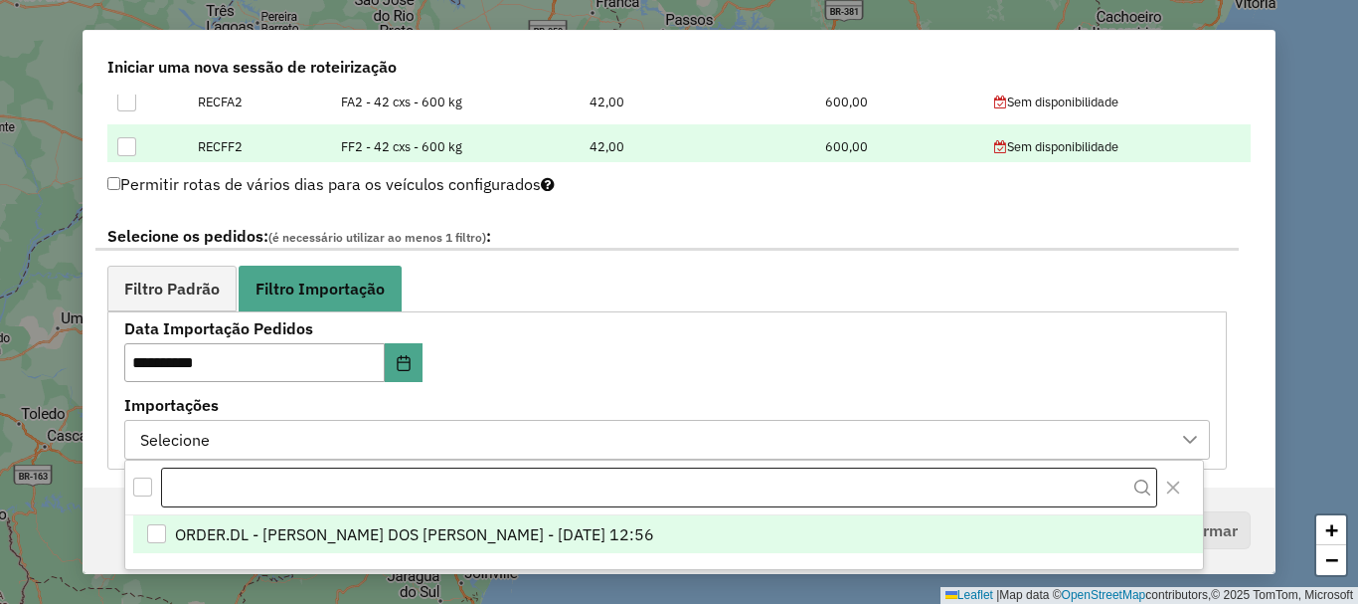
scroll to position [15, 90]
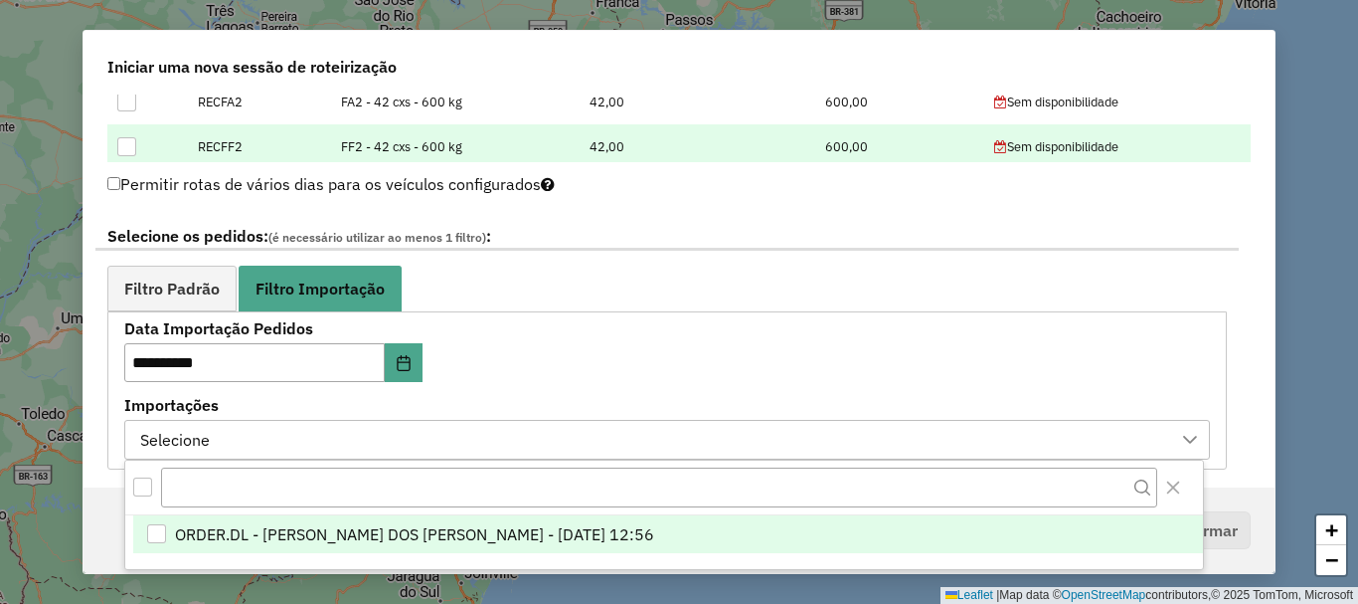
click at [525, 527] on span "ORDER.DL - BRUNO CORDEIRO DOS SANTOS - 19/08/2025 12:56" at bounding box center [414, 534] width 479 height 24
click at [586, 264] on div "**********" at bounding box center [666, 339] width 1143 height 261
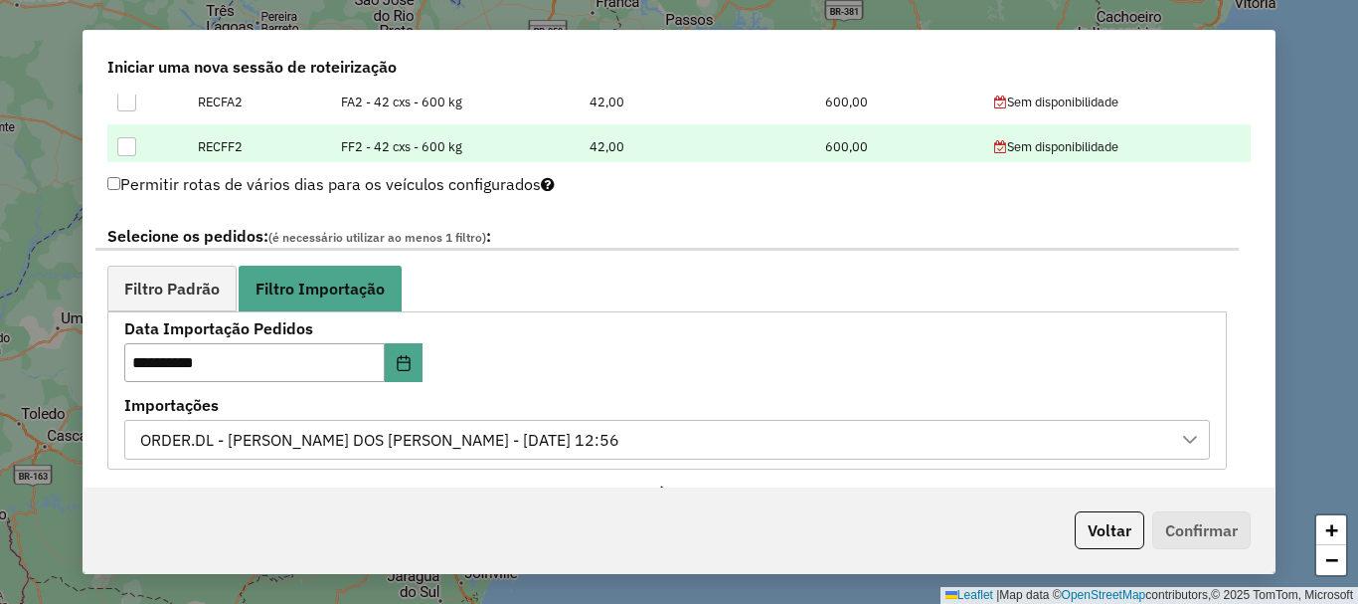
scroll to position [1550, 0]
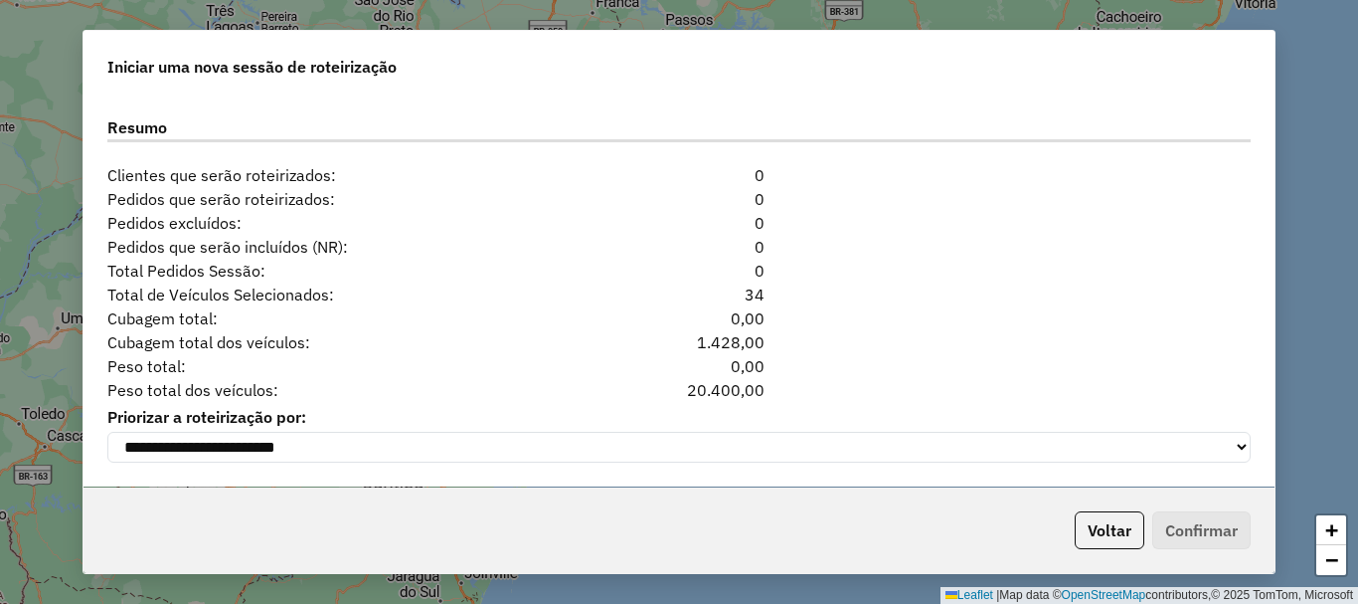
click at [972, 354] on div "Peso total: 0,00" at bounding box center [678, 366] width 1167 height 24
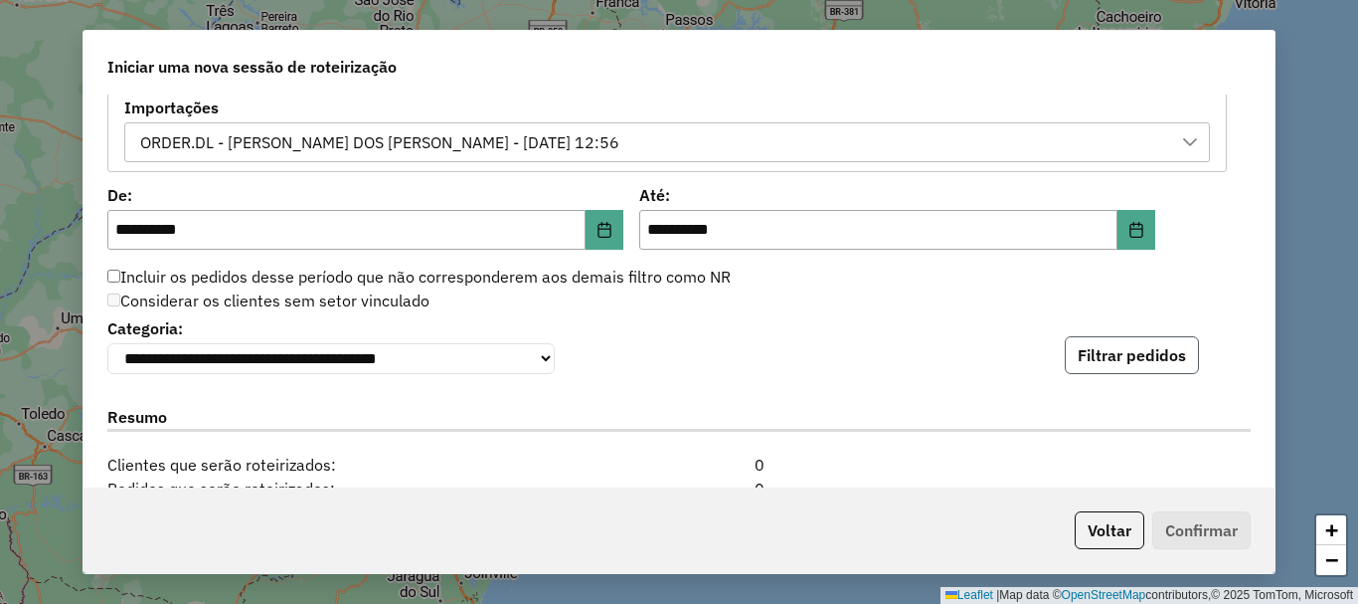
click at [1121, 370] on button "Filtrar pedidos" at bounding box center [1132, 355] width 134 height 38
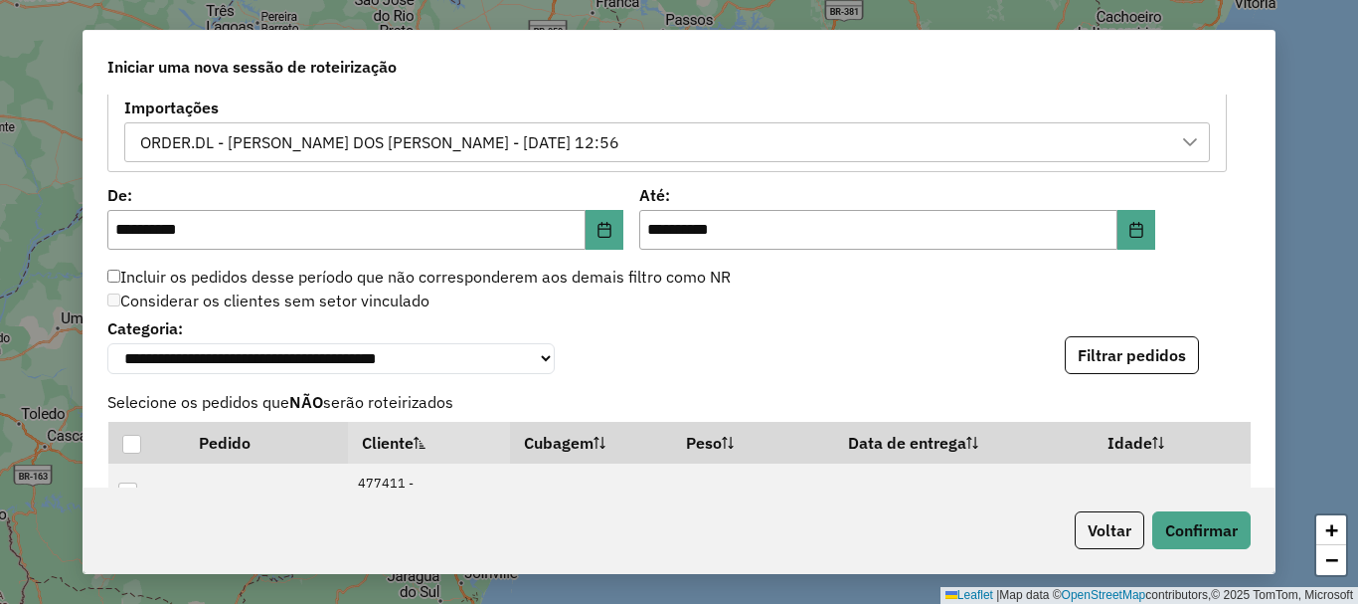
click at [869, 309] on div "Considerar os clientes sem setor vinculado" at bounding box center [666, 301] width 1143 height 24
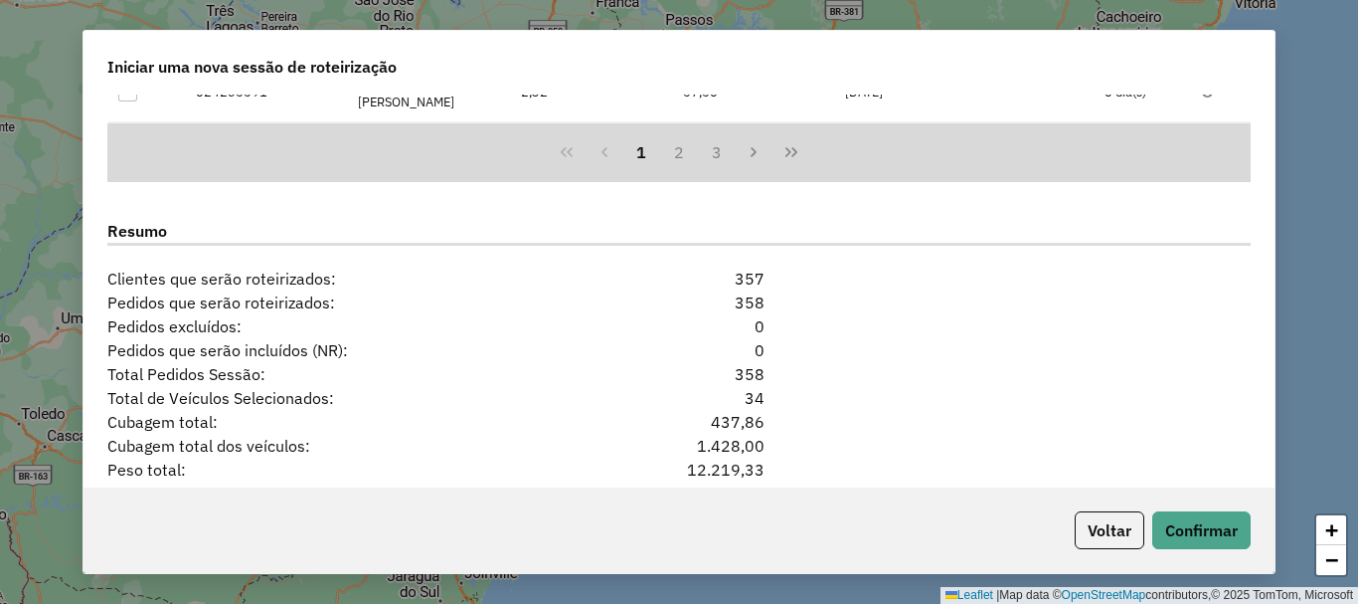
drag, startPoint x: 698, startPoint y: 377, endPoint x: 596, endPoint y: 382, distance: 102.5
click at [640, 381] on div "Total Pedidos Sessão: 358" at bounding box center [678, 374] width 1167 height 24
drag, startPoint x: 948, startPoint y: 345, endPoint x: 1013, endPoint y: 411, distance: 92.8
click at [948, 347] on div "Pedidos que serão incluídos (NR): 0" at bounding box center [678, 350] width 1167 height 24
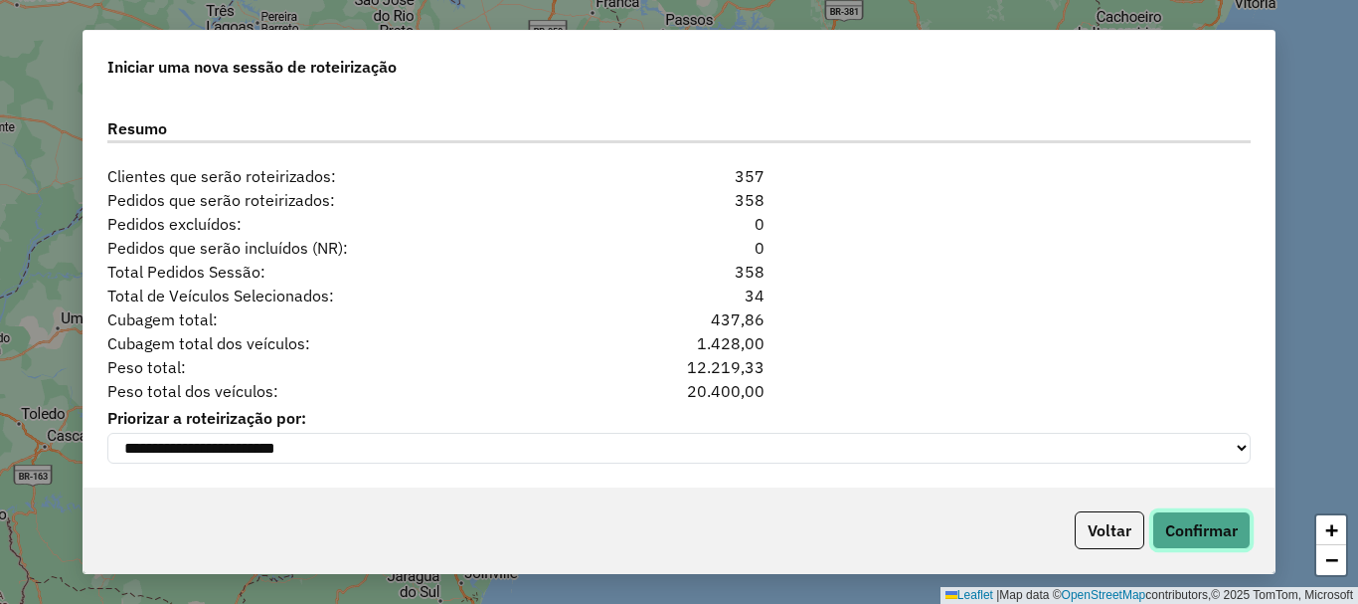
click at [1212, 525] on button "Confirmar" at bounding box center [1201, 530] width 98 height 38
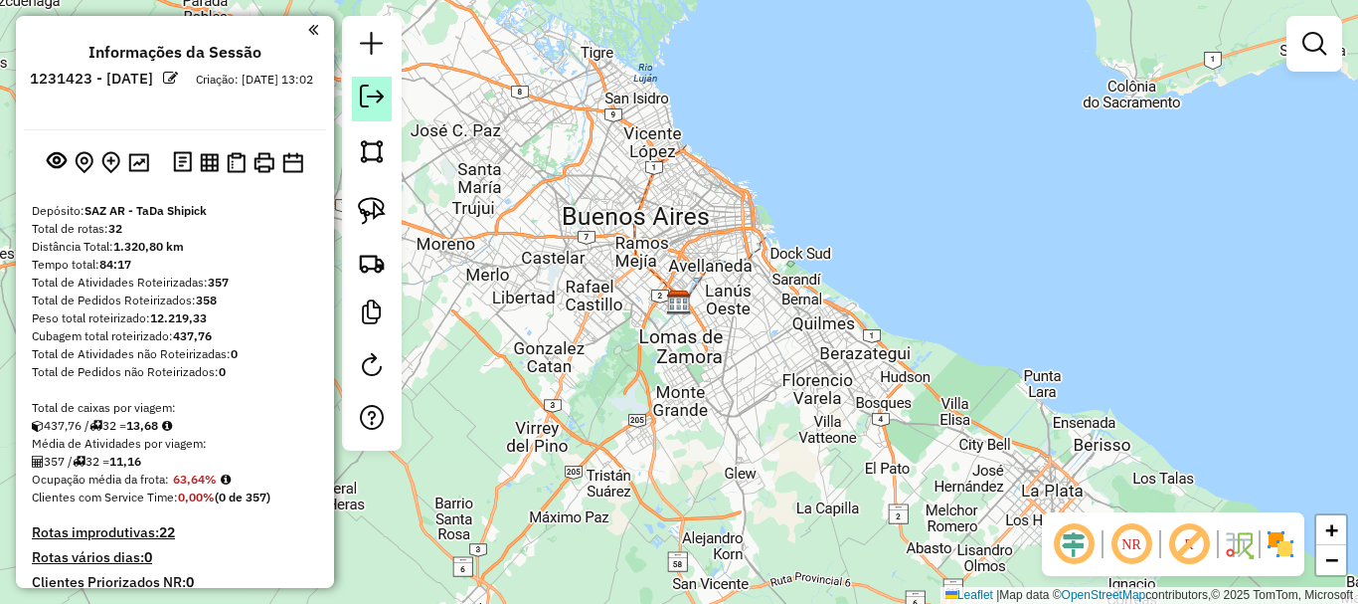
click at [367, 95] on em at bounding box center [372, 97] width 24 height 24
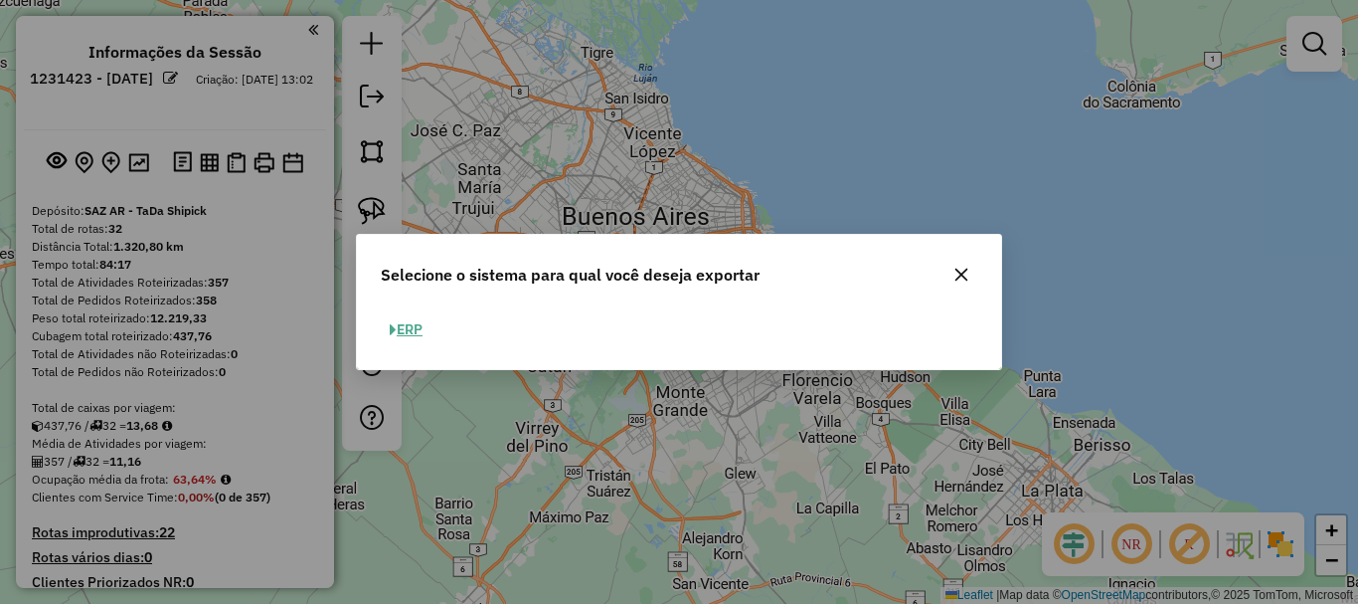
click at [403, 322] on button "ERP" at bounding box center [406, 329] width 51 height 31
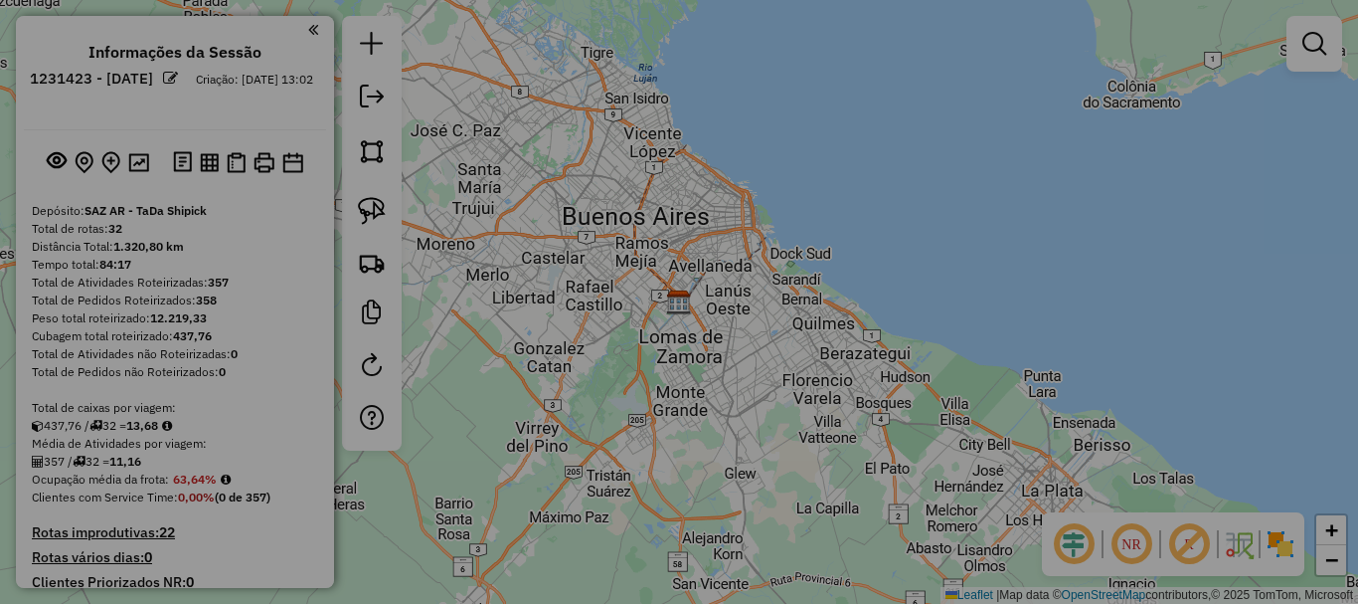
select select "**"
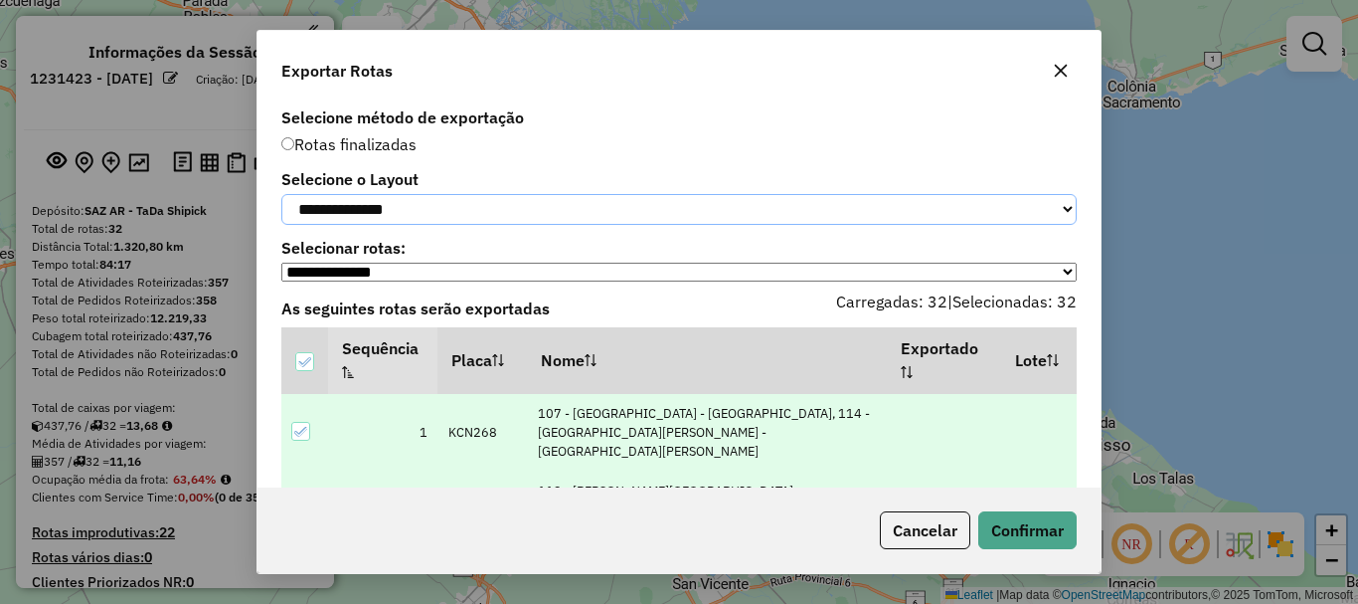
click at [480, 202] on select "**********" at bounding box center [678, 209] width 795 height 31
select select "*********"
click at [281, 194] on select "**********" at bounding box center [678, 209] width 795 height 31
click at [1011, 532] on button "Confirmar" at bounding box center [1027, 530] width 98 height 38
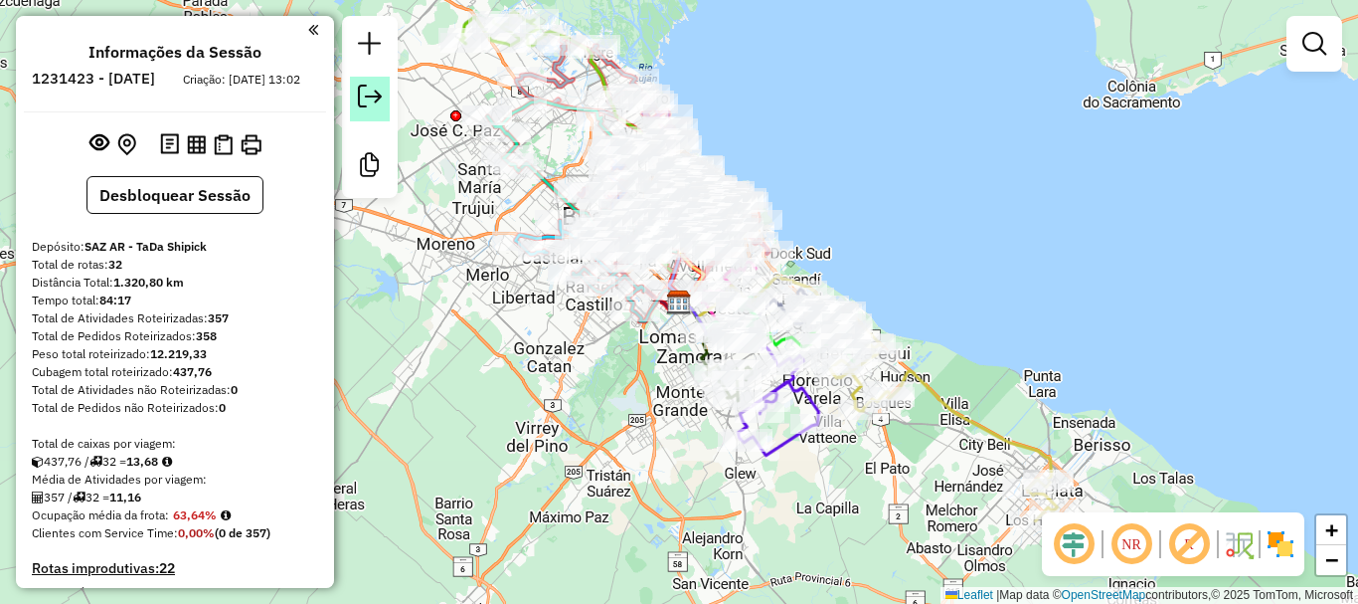
click at [369, 96] on em at bounding box center [370, 97] width 24 height 24
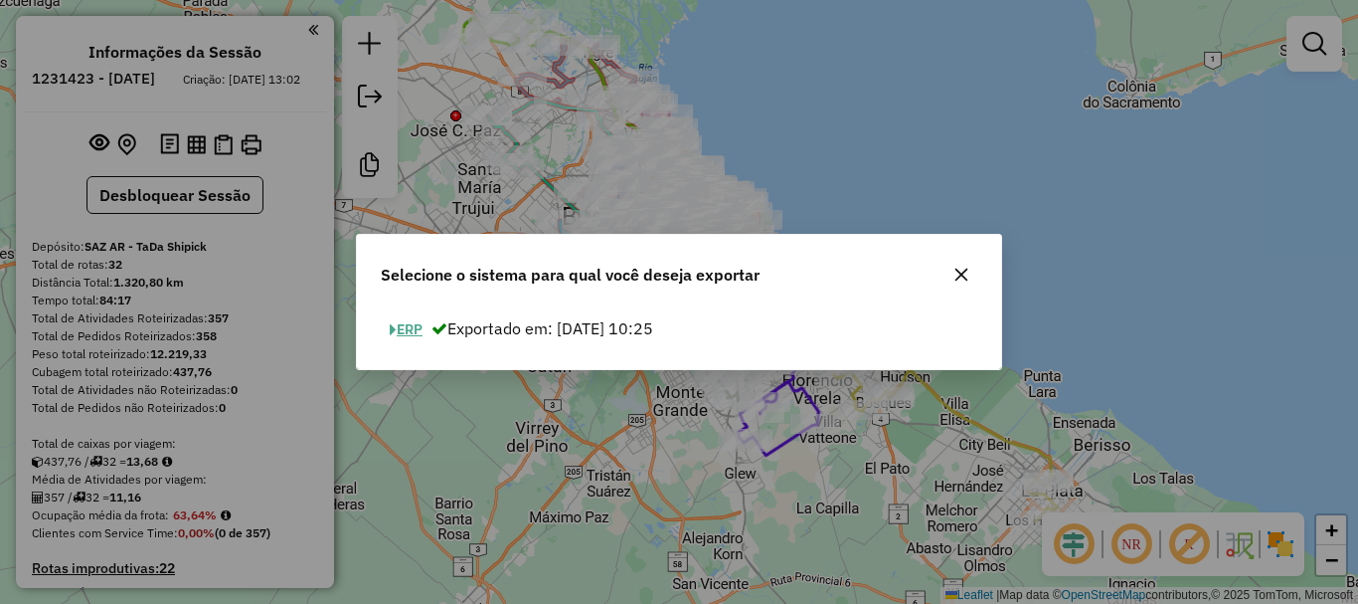
click at [413, 323] on button "ERP" at bounding box center [406, 329] width 51 height 31
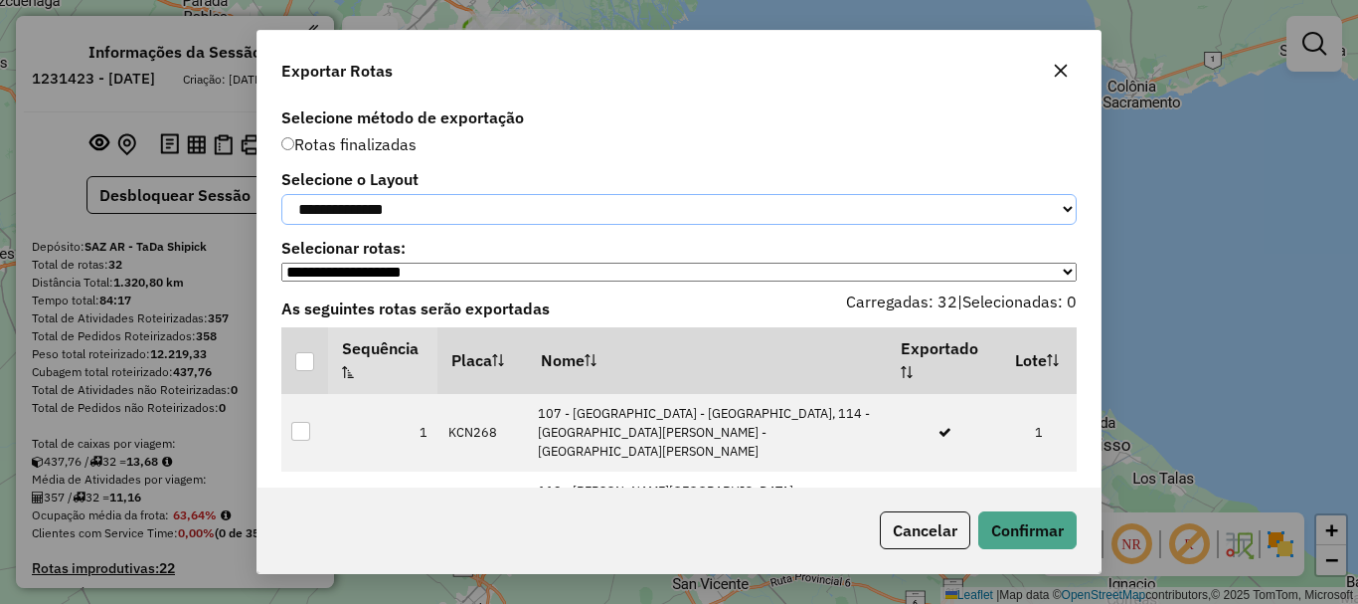
click at [397, 212] on select "**********" at bounding box center [678, 209] width 795 height 31
select select "*********"
click at [281, 194] on select "**********" at bounding box center [678, 209] width 795 height 31
click at [308, 361] on p-tableheadercheckbox at bounding box center [305, 360] width 20 height 20
click at [303, 371] on div at bounding box center [304, 361] width 19 height 19
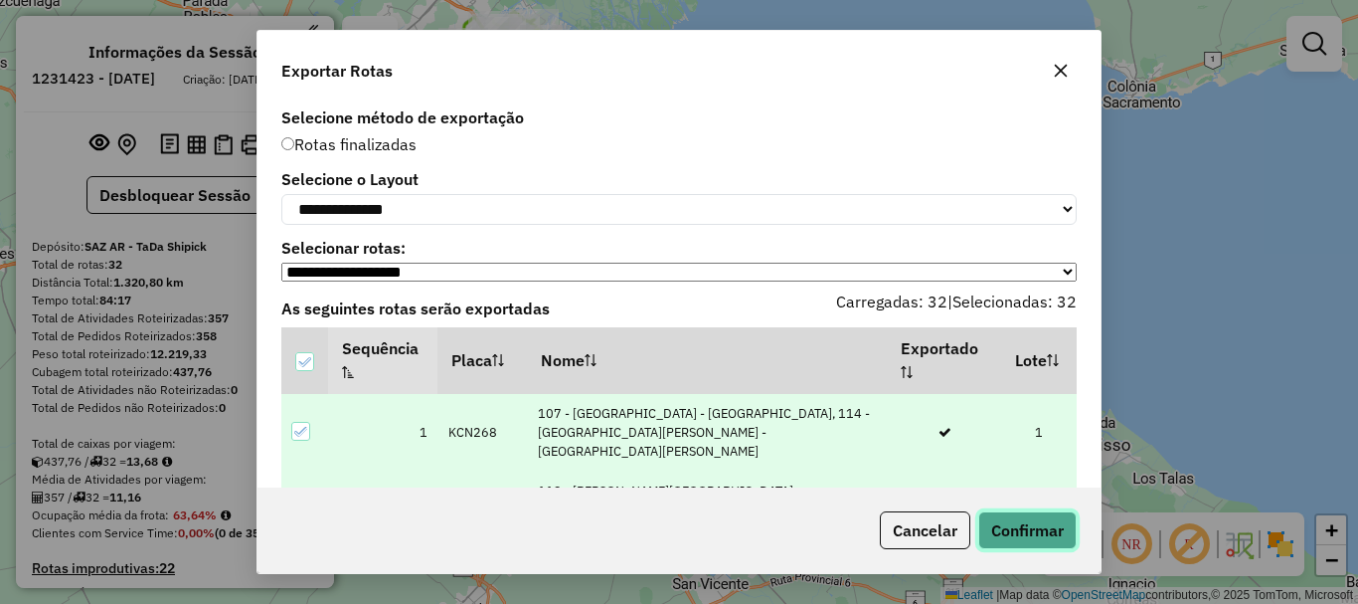
click at [1003, 531] on button "Confirmar" at bounding box center [1027, 530] width 98 height 38
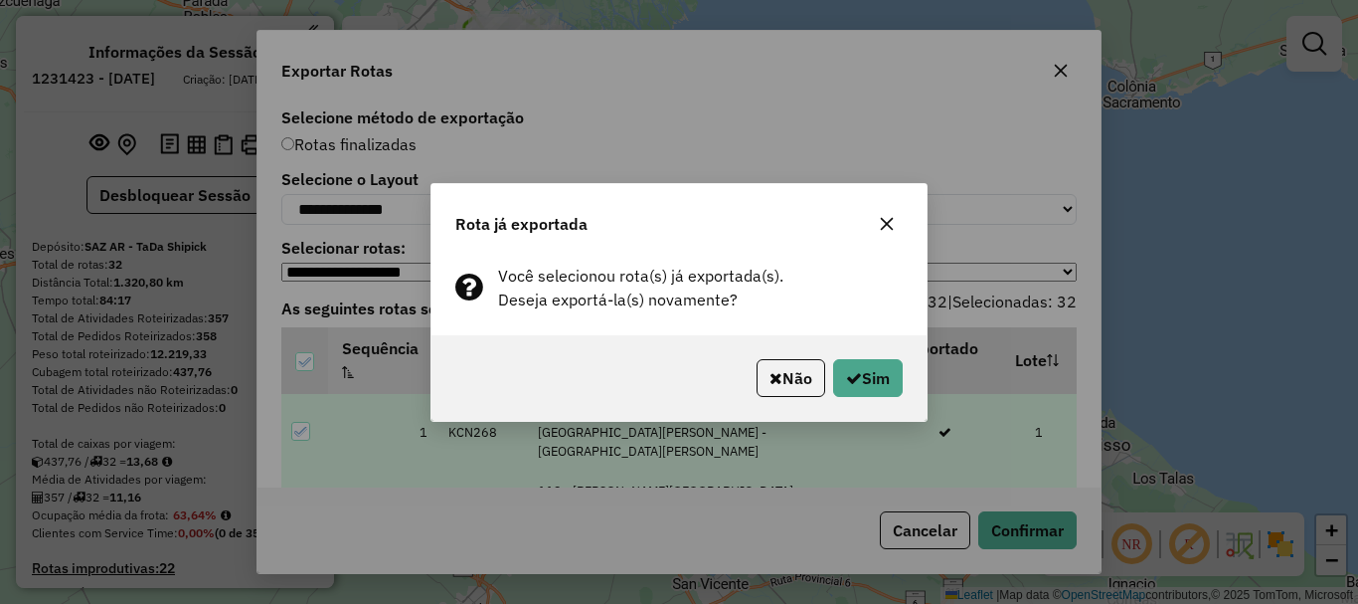
click at [858, 398] on div "Não Sim" at bounding box center [679, 378] width 495 height 86
click at [868, 385] on button "Sim" at bounding box center [868, 378] width 70 height 38
